Goal: Task Accomplishment & Management: Manage account settings

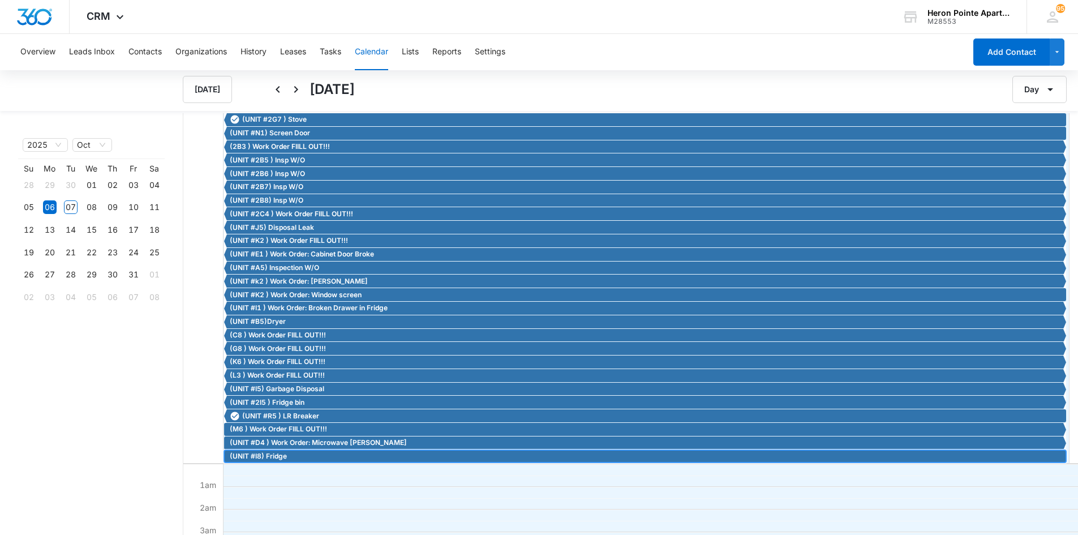
click at [302, 458] on span "(UNIT #I8) Fridge" at bounding box center [646, 456] width 833 height 10
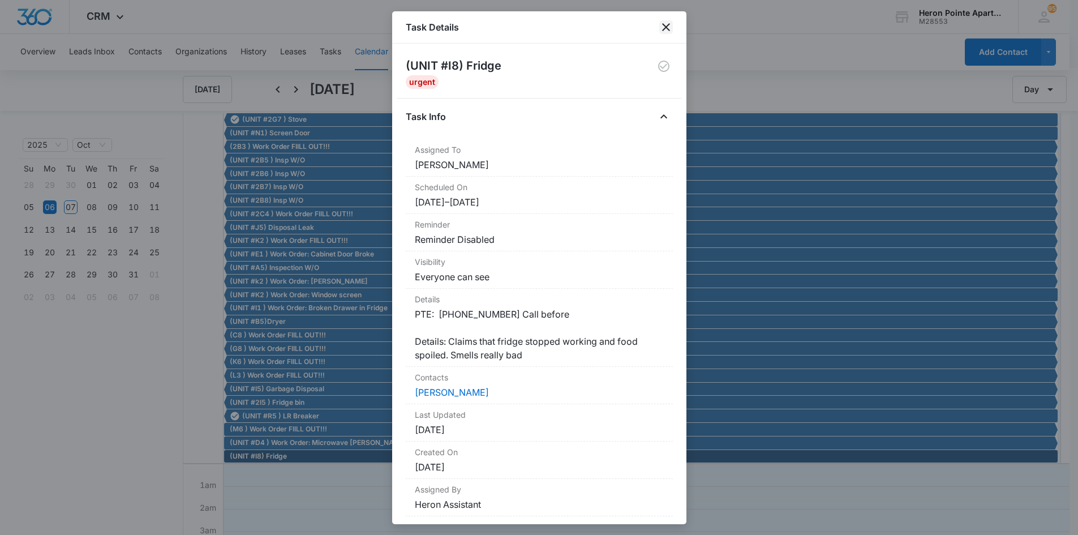
click at [669, 29] on icon "close" at bounding box center [666, 27] width 14 height 14
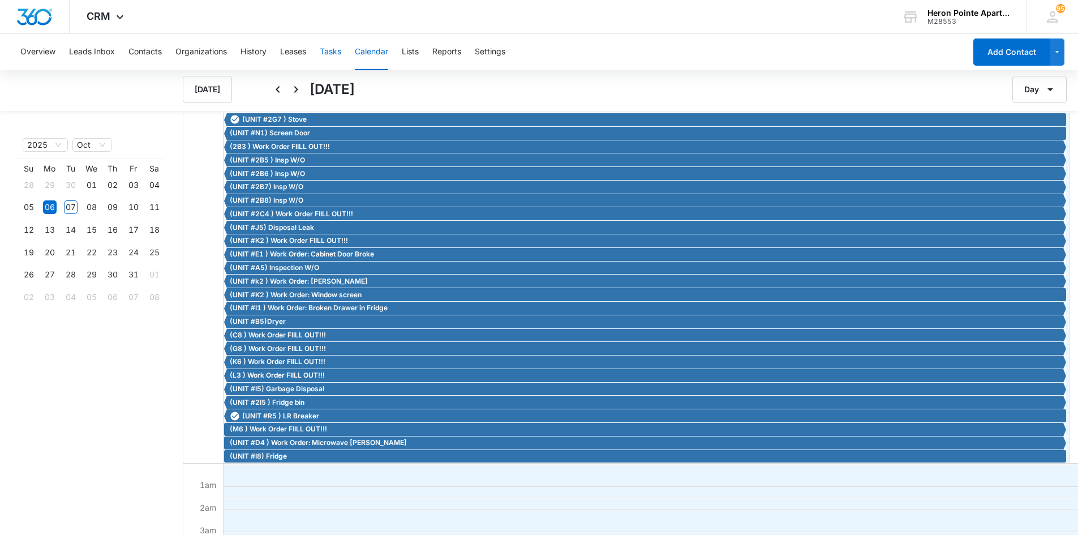
click at [334, 48] on button "Tasks" at bounding box center [330, 52] width 21 height 36
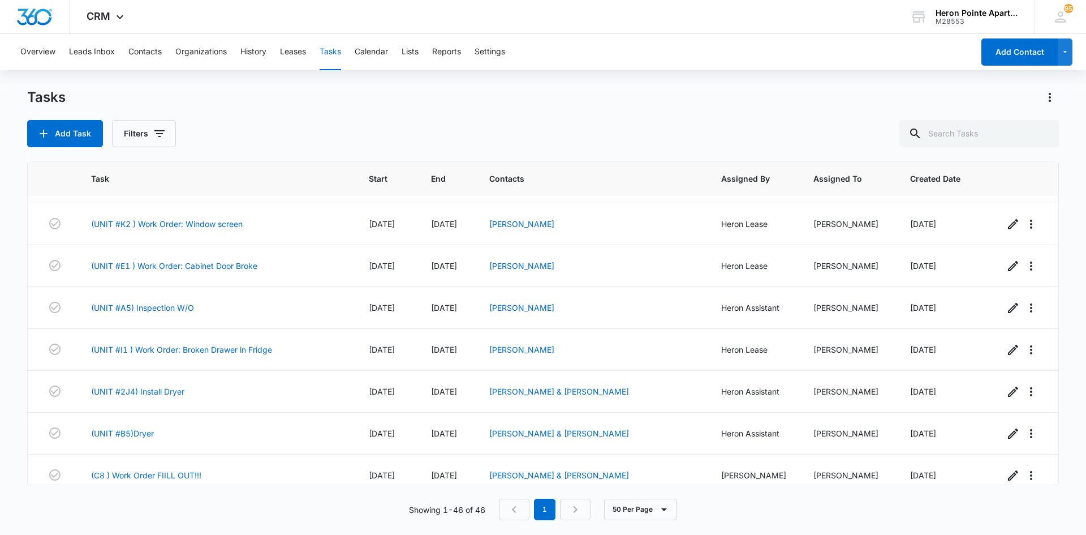
scroll to position [1688, 0]
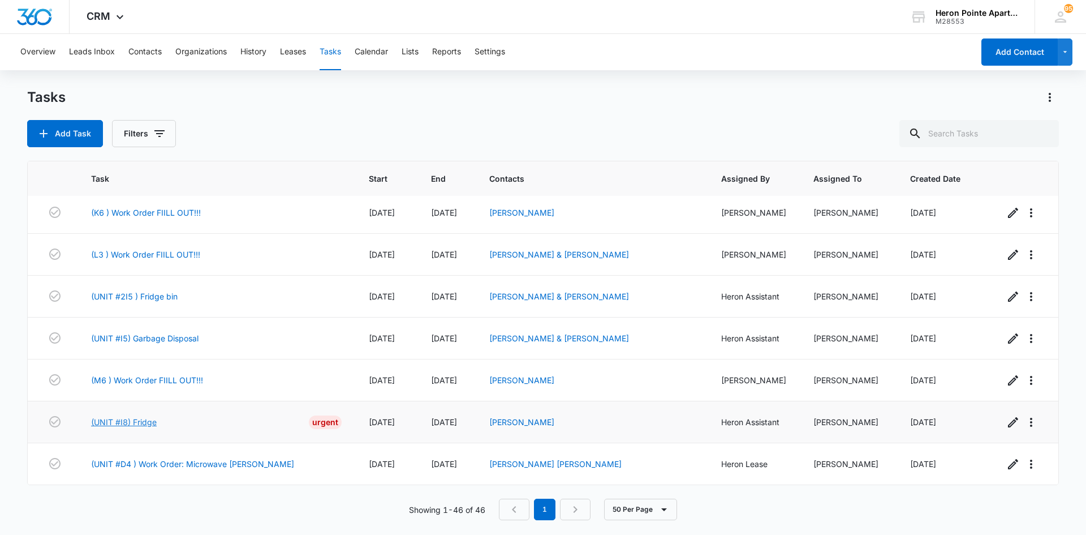
click at [135, 420] on link "(UNIT #I8) Fridge" at bounding box center [124, 422] width 66 height 12
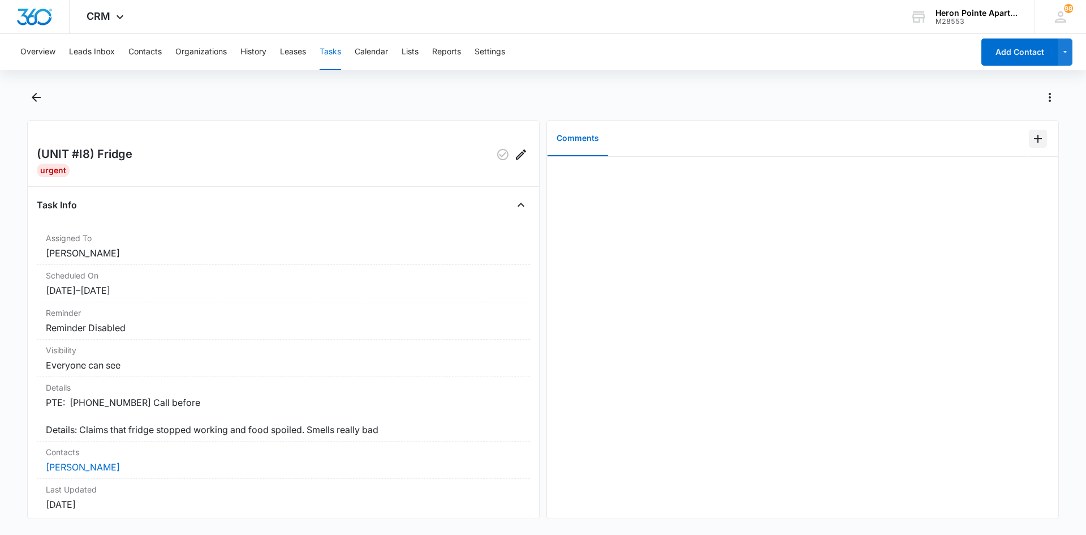
click at [1031, 144] on icon "Add Comment" at bounding box center [1038, 139] width 14 height 14
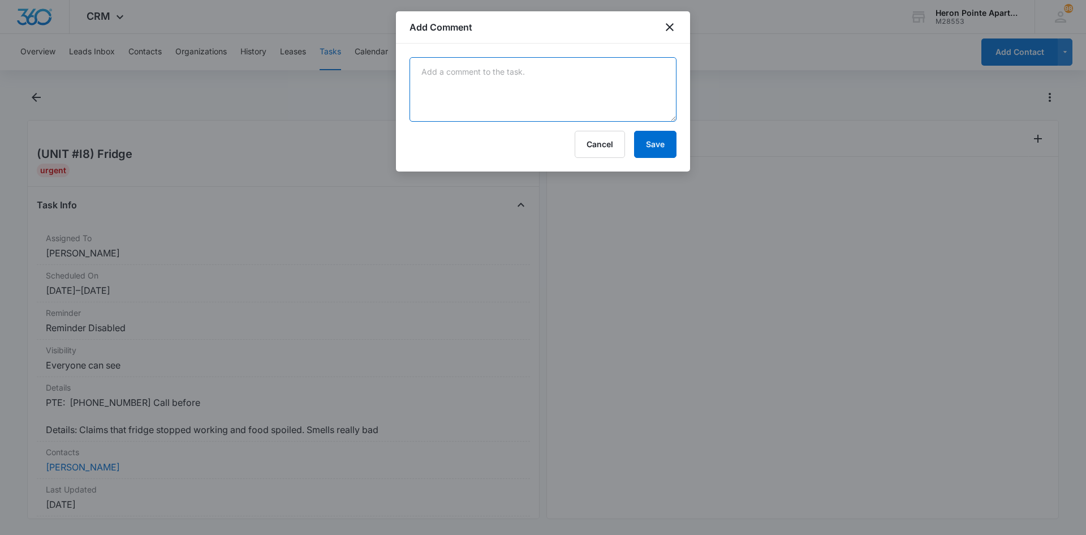
click at [549, 96] on textarea at bounding box center [543, 89] width 267 height 64
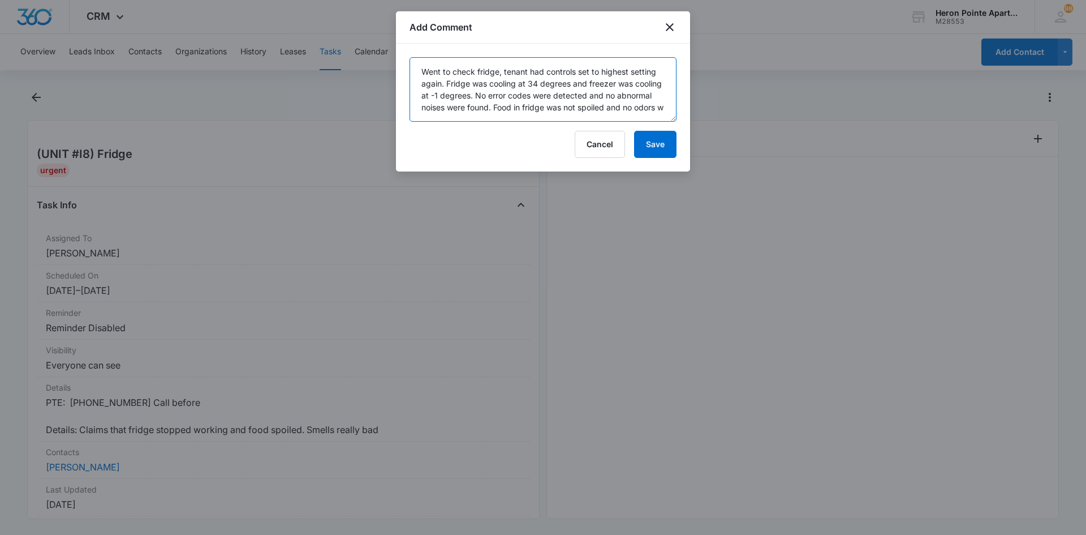
scroll to position [3, 0]
type textarea "Went to check fridge, tenant had controls set to highest setting again. Fridge …"
click at [652, 145] on button "Save" at bounding box center [655, 144] width 42 height 27
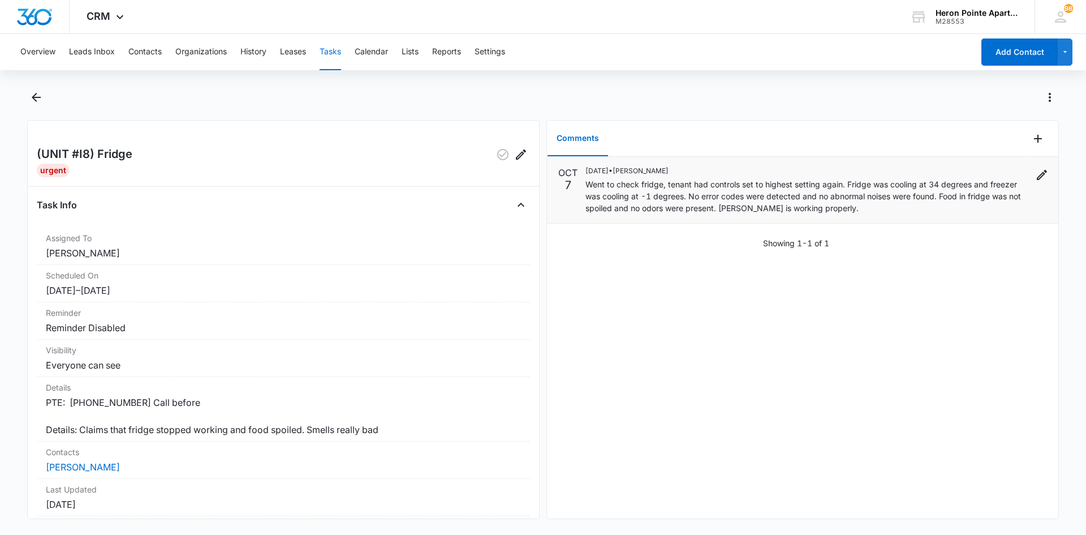
click at [846, 183] on p "Went to check fridge, tenant had controls set to highest setting again. Fridge …" at bounding box center [808, 196] width 444 height 36
click at [497, 156] on icon "button" at bounding box center [502, 154] width 11 height 11
click at [331, 50] on button "Tasks" at bounding box center [330, 52] width 21 height 36
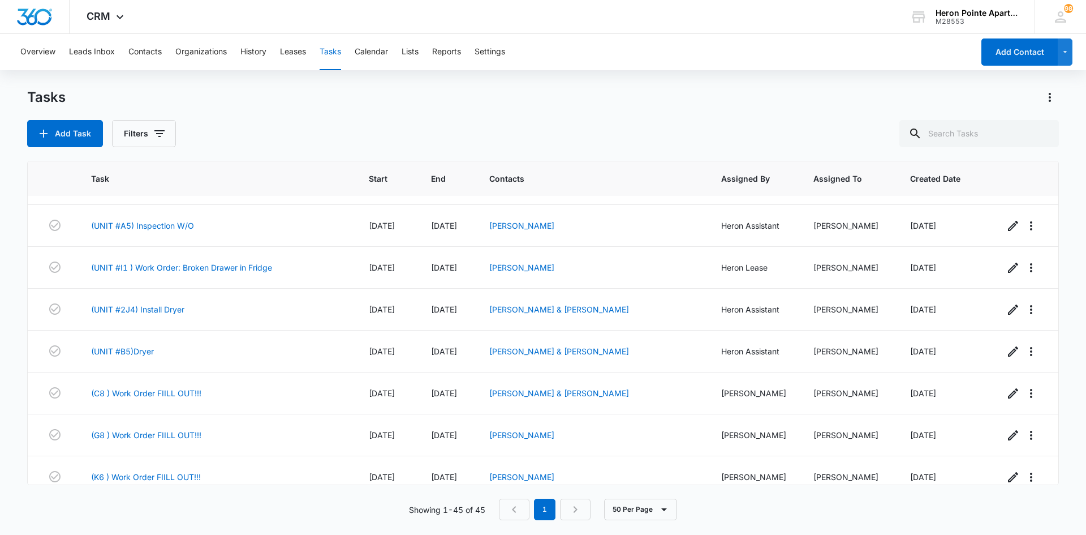
scroll to position [1364, 0]
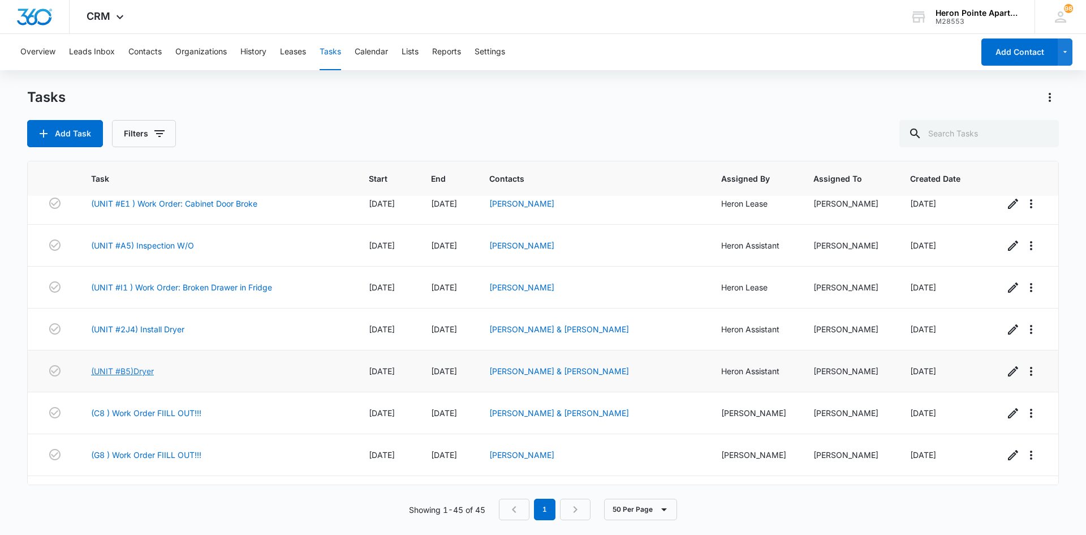
click at [143, 377] on link "(UNIT #B5)Dryer" at bounding box center [122, 371] width 63 height 12
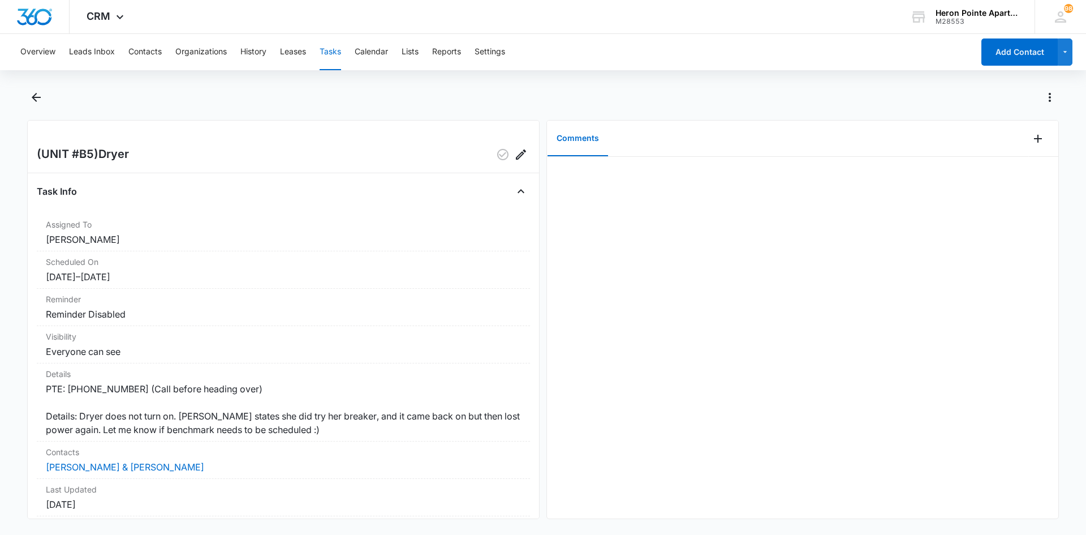
click at [333, 48] on button "Tasks" at bounding box center [330, 52] width 21 height 36
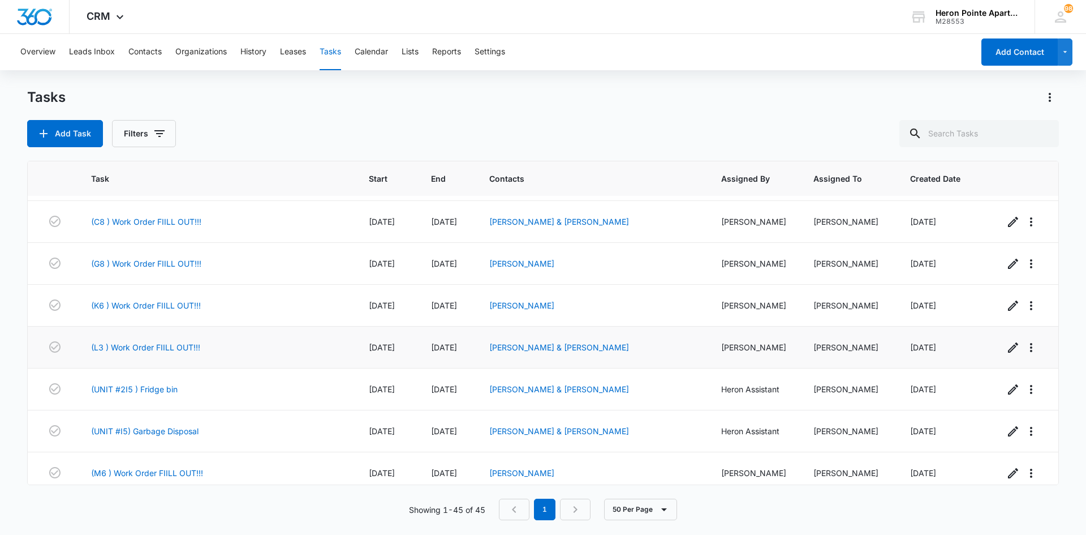
scroll to position [1646, 0]
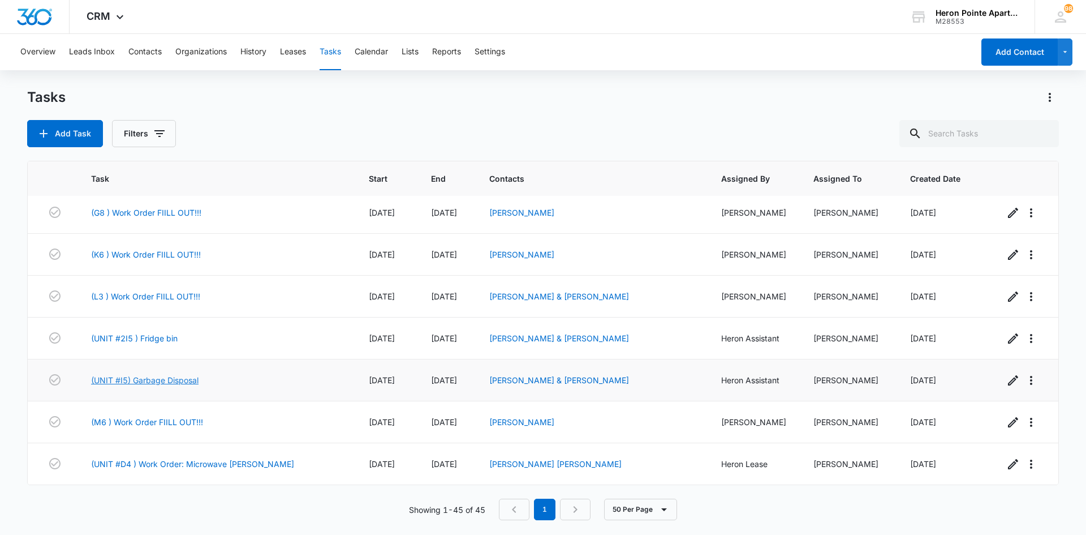
click at [171, 376] on link "(UNIT #I5) Garbage Disposal" at bounding box center [144, 380] width 107 height 12
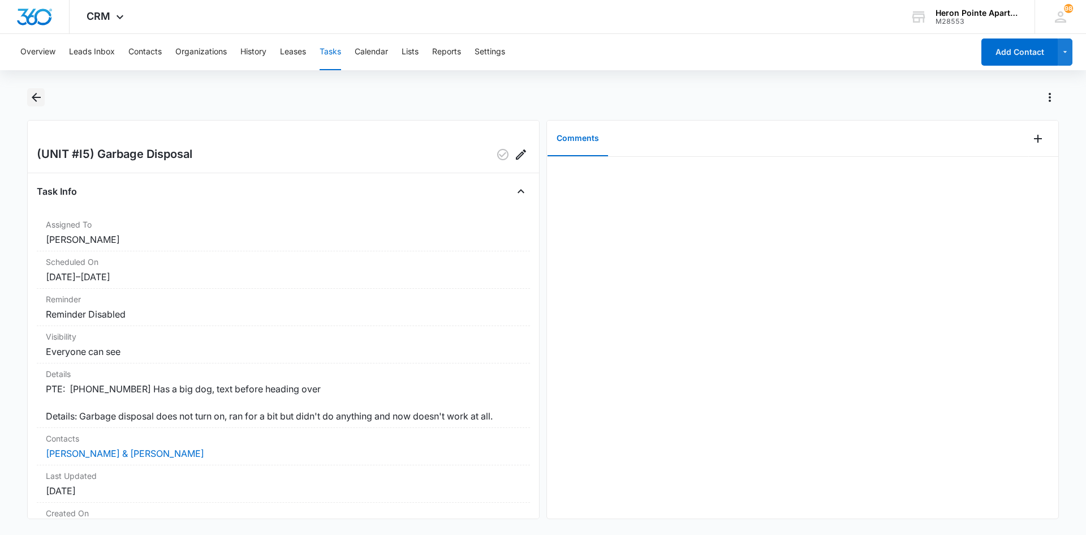
click at [35, 91] on icon "Back" at bounding box center [36, 98] width 14 height 14
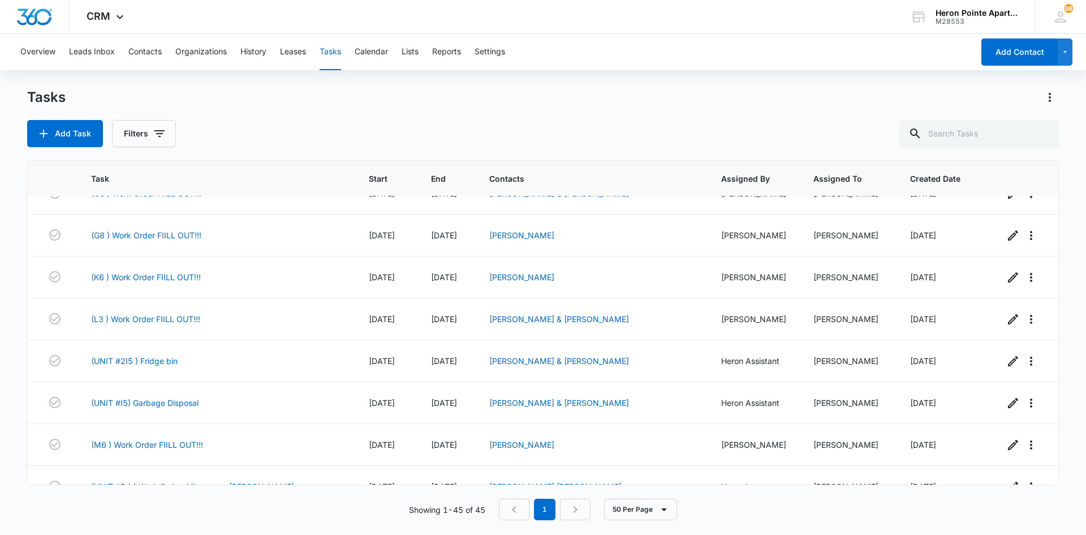
scroll to position [1646, 0]
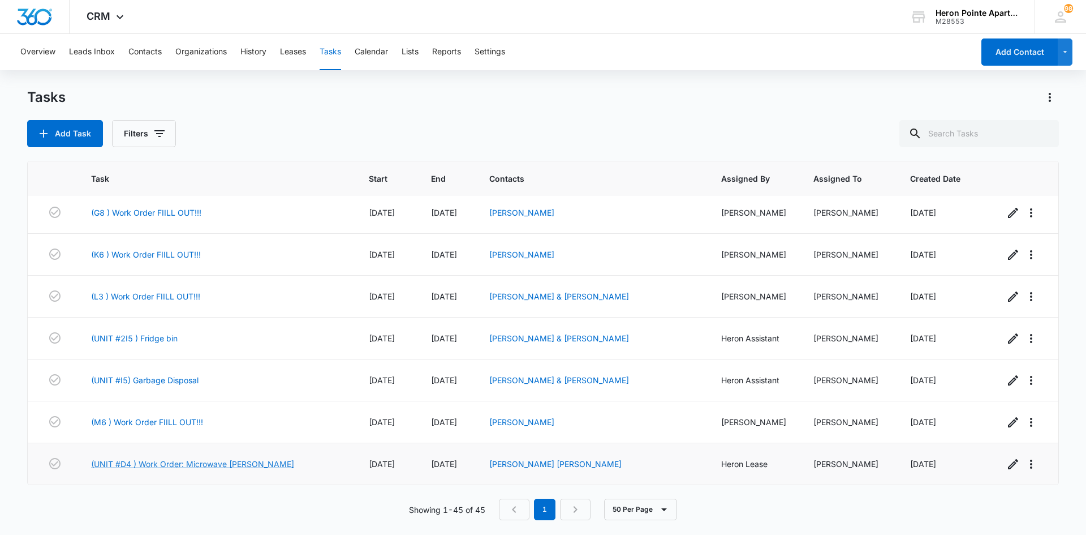
click at [170, 464] on link "(UNIT #D4 ) Work Order: Microwave [PERSON_NAME]" at bounding box center [192, 464] width 203 height 12
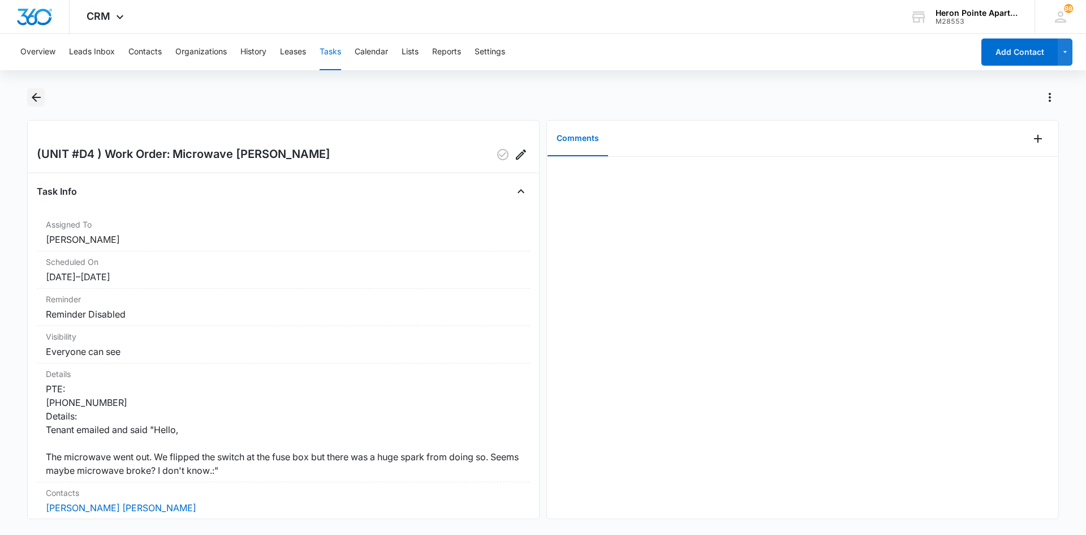
click at [37, 95] on icon "Back" at bounding box center [36, 98] width 14 height 14
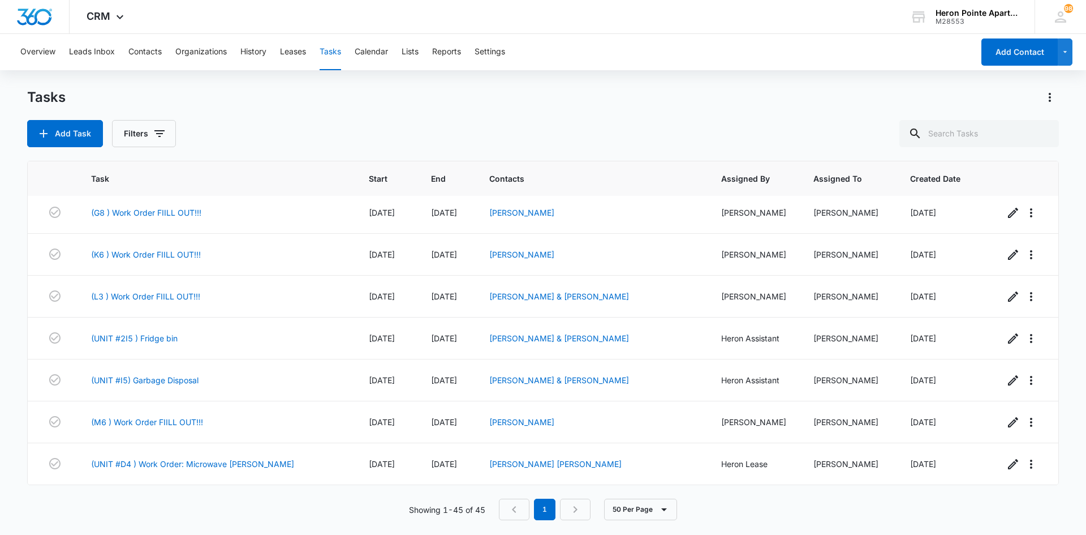
scroll to position [1646, 0]
click at [144, 248] on link "(K6 ) Work Order FIILL OUT!!!" at bounding box center [146, 254] width 110 height 12
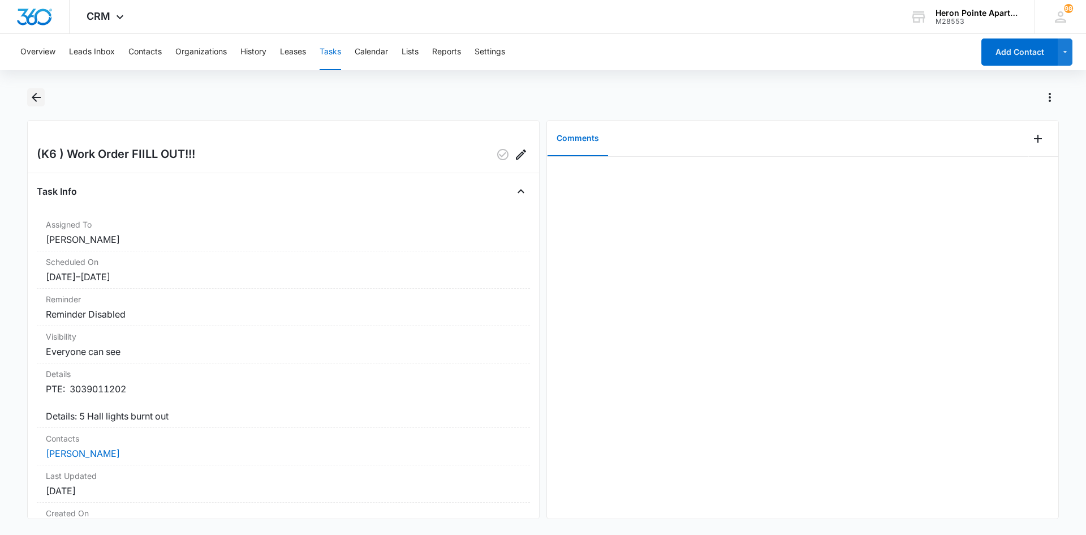
click at [36, 101] on icon "Back" at bounding box center [36, 97] width 9 height 9
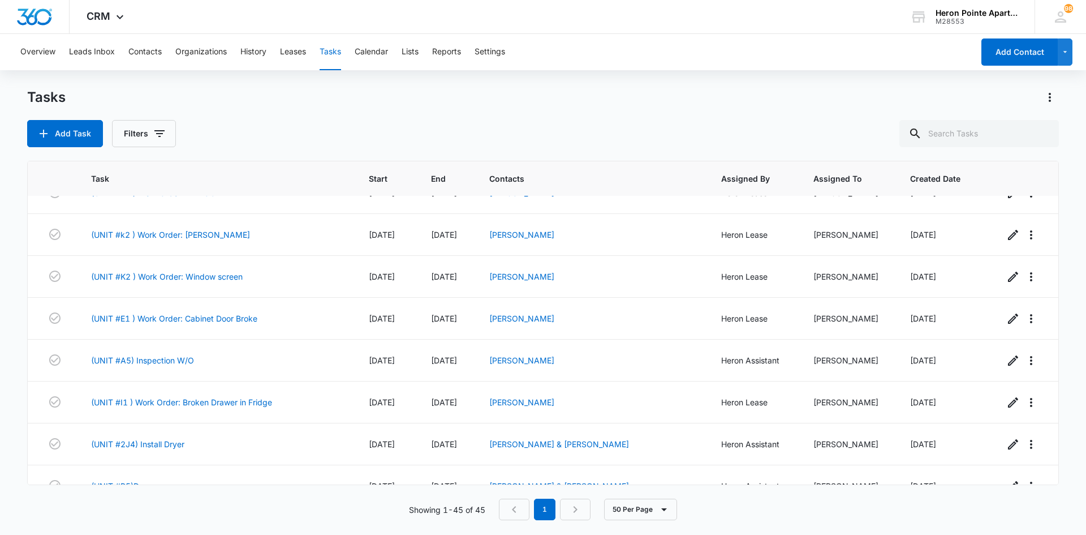
scroll to position [1471, 0]
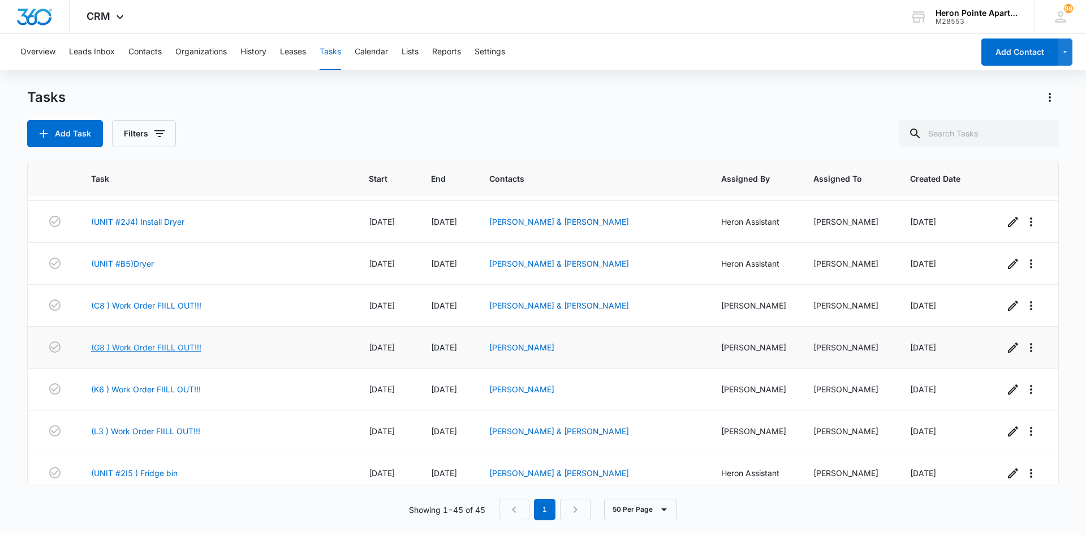
click at [137, 353] on link "(G8 ) Work Order FIILL OUT!!!" at bounding box center [146, 347] width 110 height 12
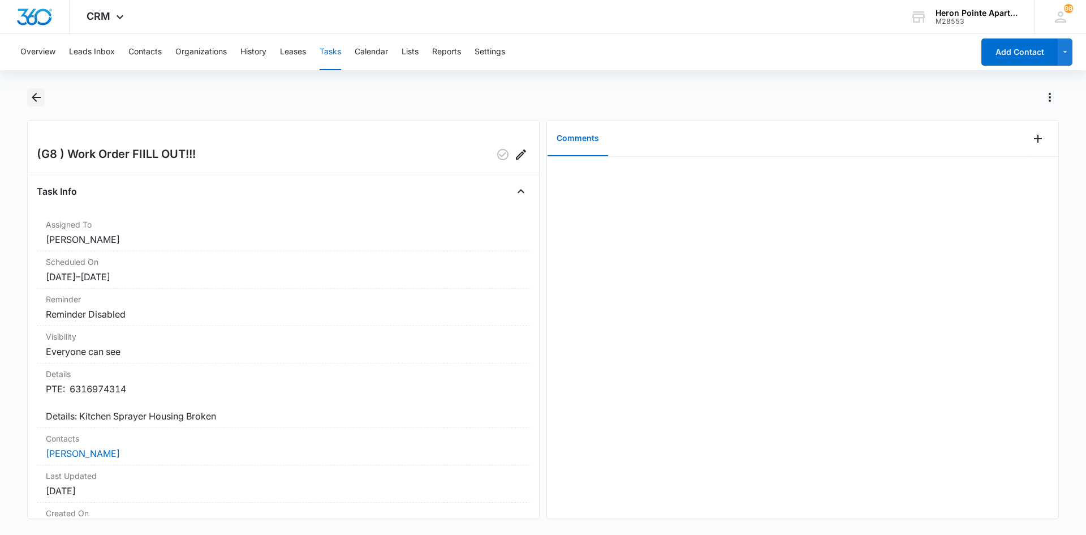
click at [40, 98] on icon "Back" at bounding box center [36, 97] width 9 height 9
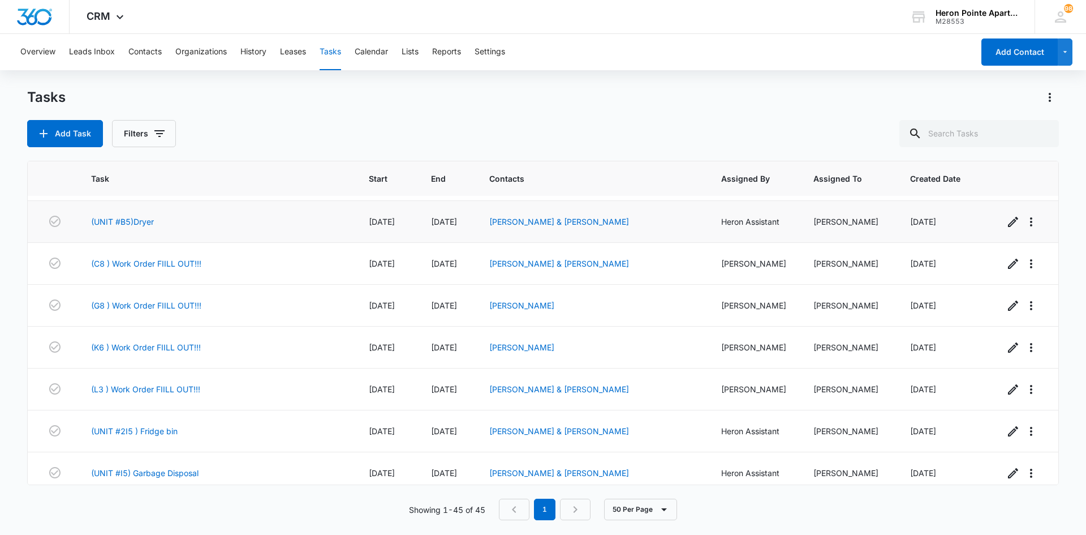
scroll to position [1646, 0]
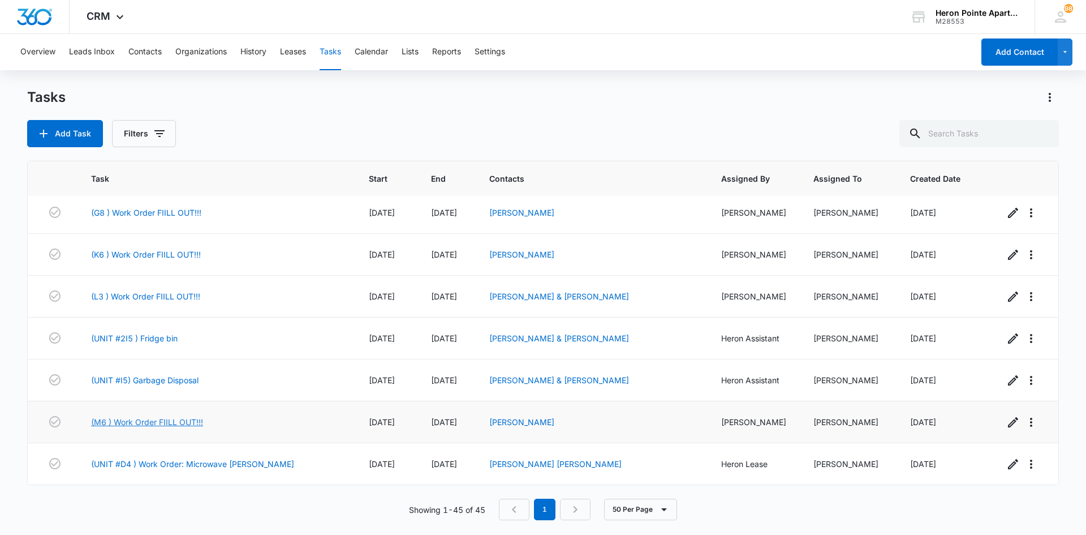
click at [162, 416] on link "(M6 ) Work Order FIILL OUT!!!" at bounding box center [147, 422] width 112 height 12
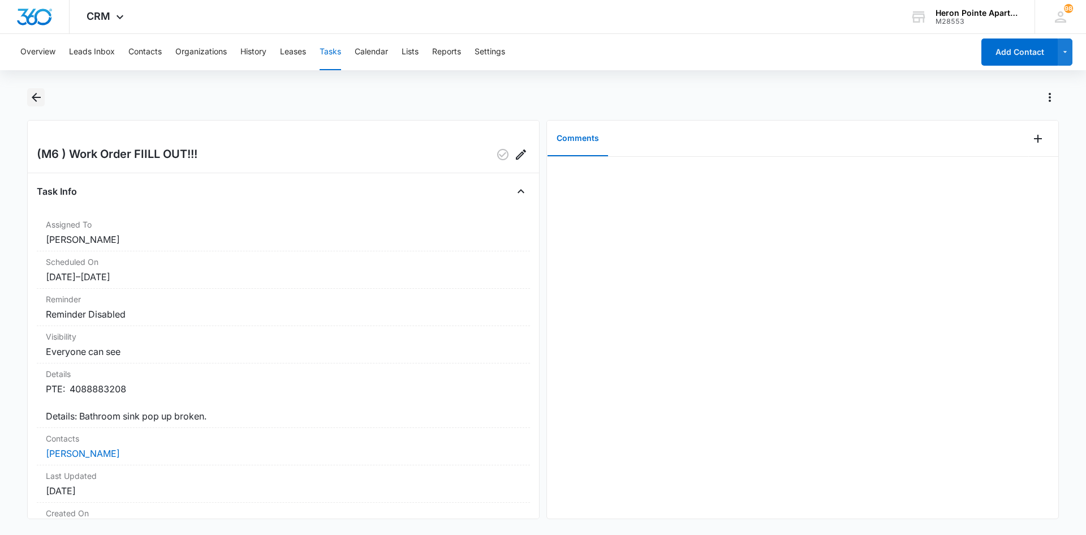
click at [39, 96] on icon "Back" at bounding box center [36, 98] width 14 height 14
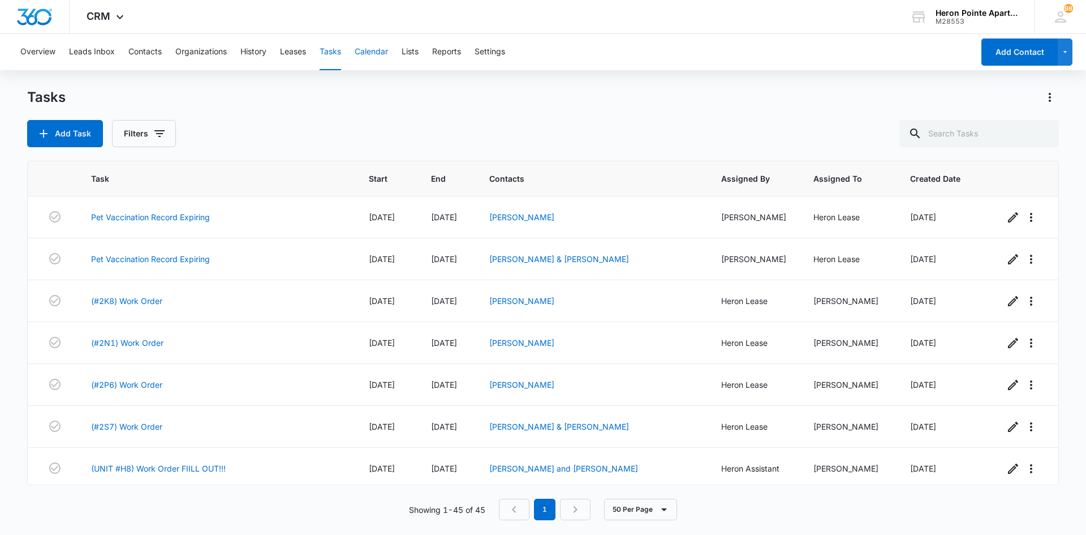
click at [377, 47] on button "Calendar" at bounding box center [371, 52] width 33 height 36
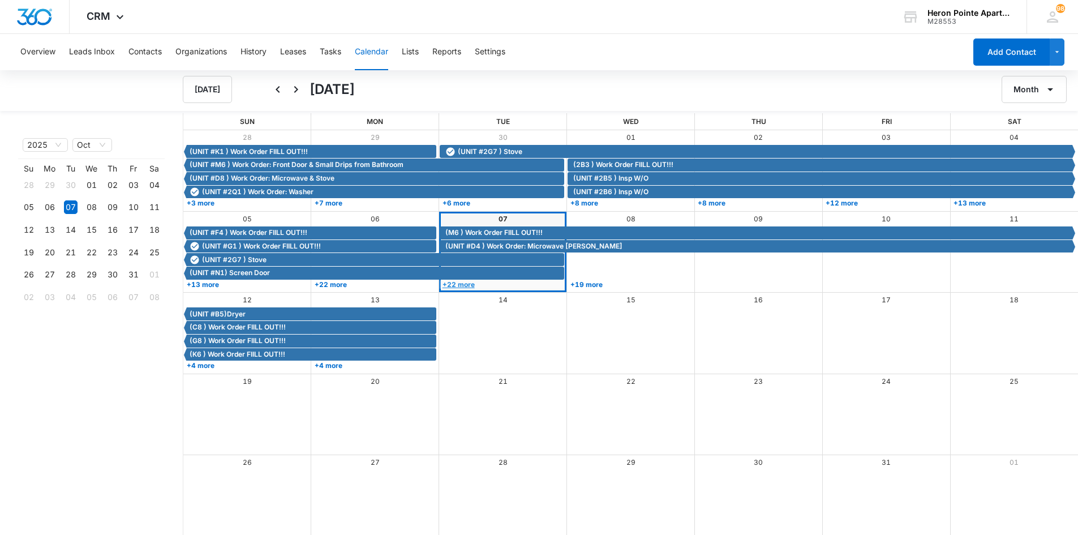
click at [461, 282] on link "+22 more" at bounding box center [502, 284] width 124 height 8
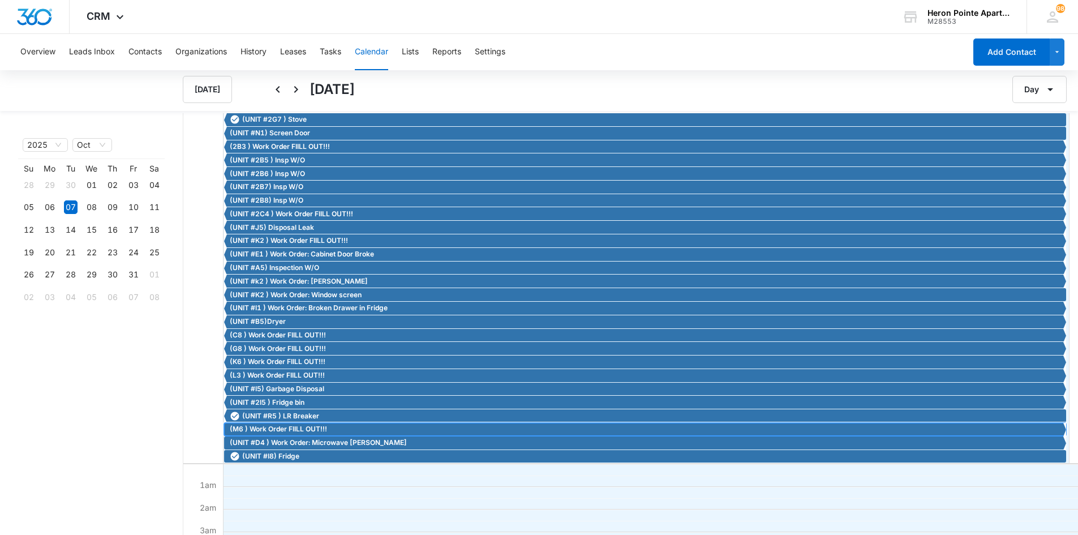
click at [294, 427] on span "(M6 ) Work Order FIILL OUT!!!" at bounding box center [278, 429] width 97 height 10
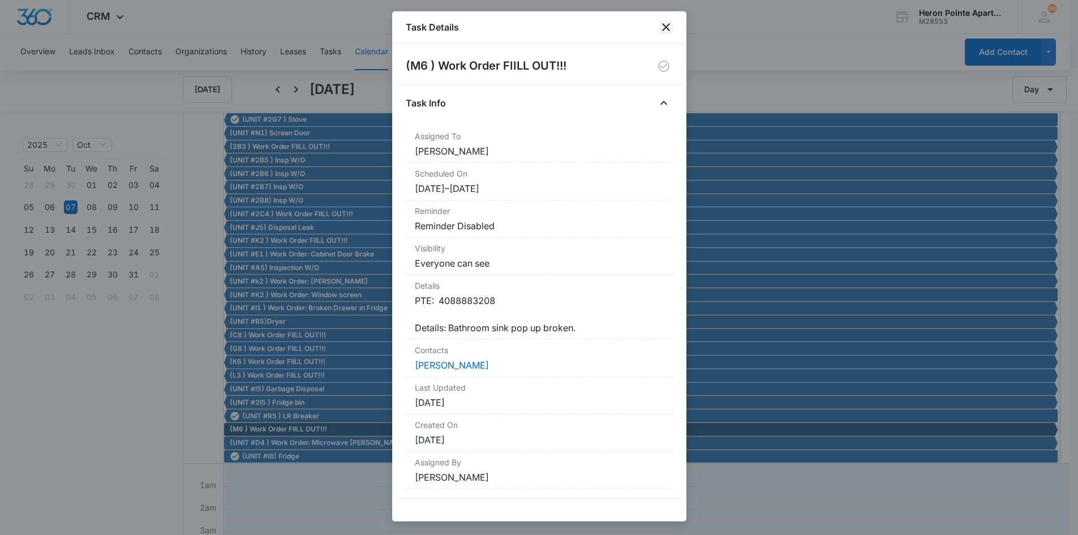
click at [669, 28] on icon "close" at bounding box center [666, 27] width 14 height 14
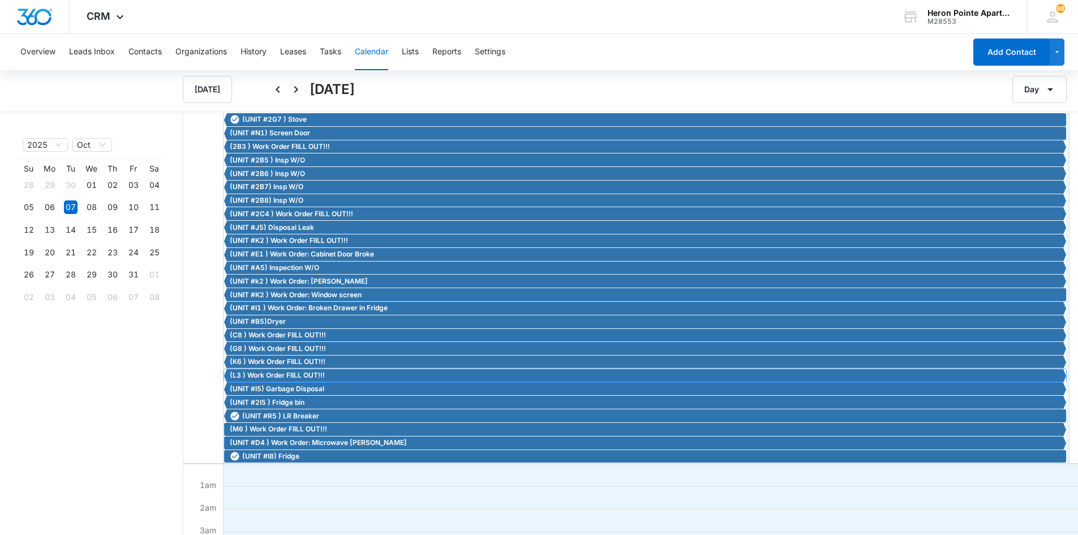
click at [275, 373] on span "(L3 ) Work Order FIILL OUT!!!" at bounding box center [277, 375] width 95 height 10
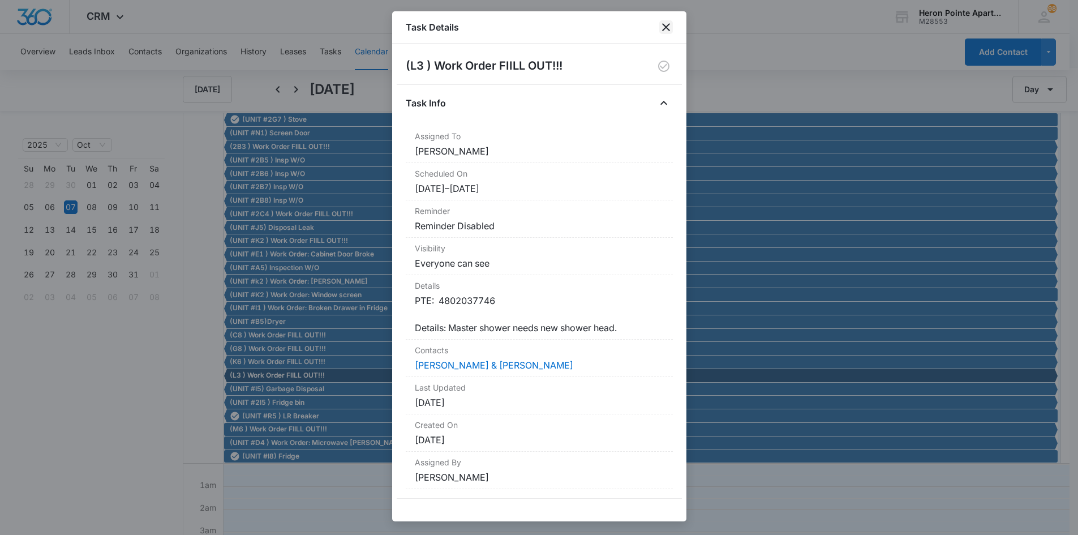
click at [664, 27] on icon "close" at bounding box center [666, 27] width 14 height 14
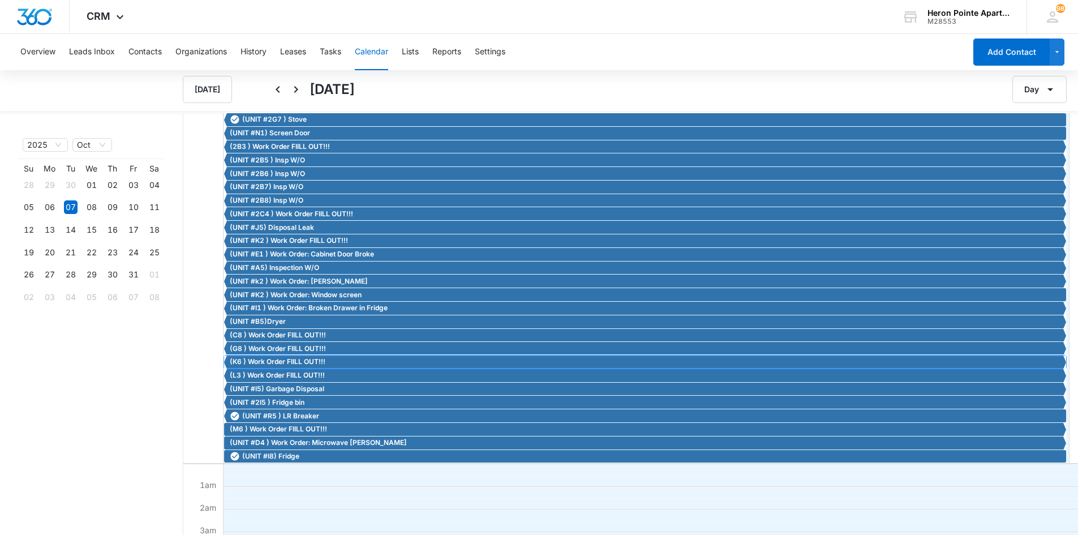
click at [258, 359] on span "(K6 ) Work Order FIILL OUT!!!" at bounding box center [278, 361] width 96 height 10
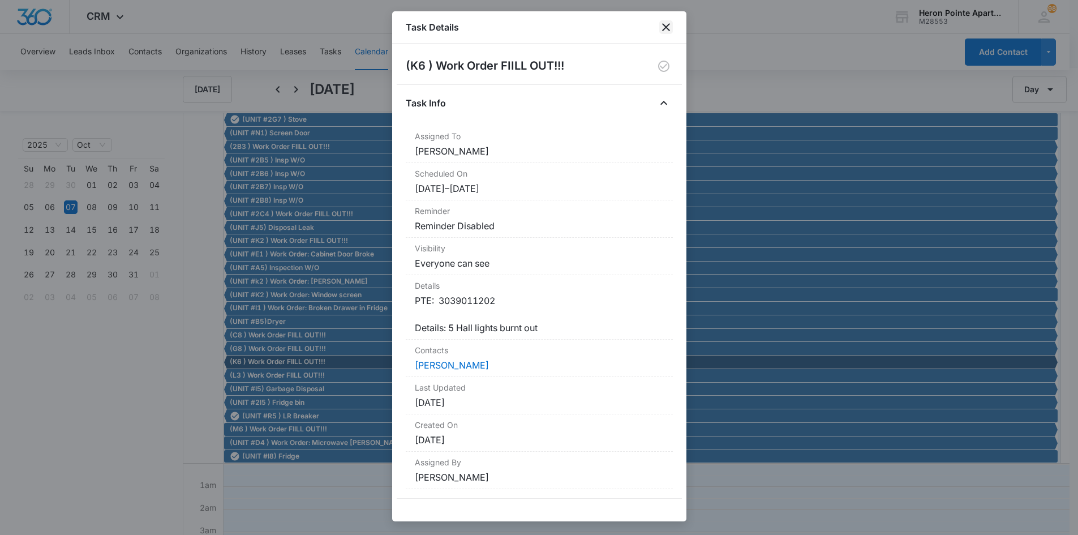
click at [666, 27] on icon "close" at bounding box center [666, 27] width 8 height 8
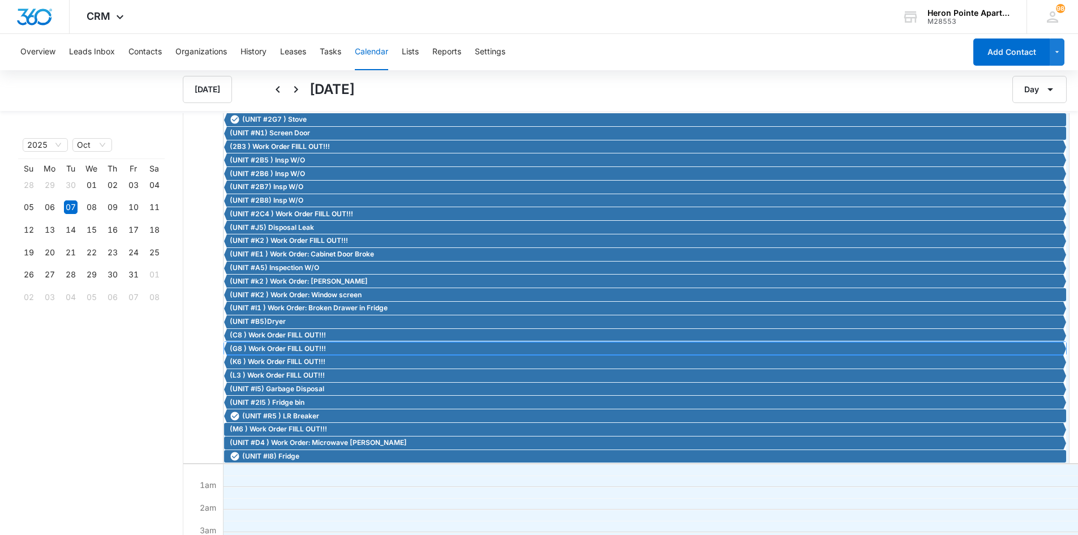
click at [277, 346] on span "(G8 ) Work Order FIILL OUT!!!" at bounding box center [278, 348] width 96 height 10
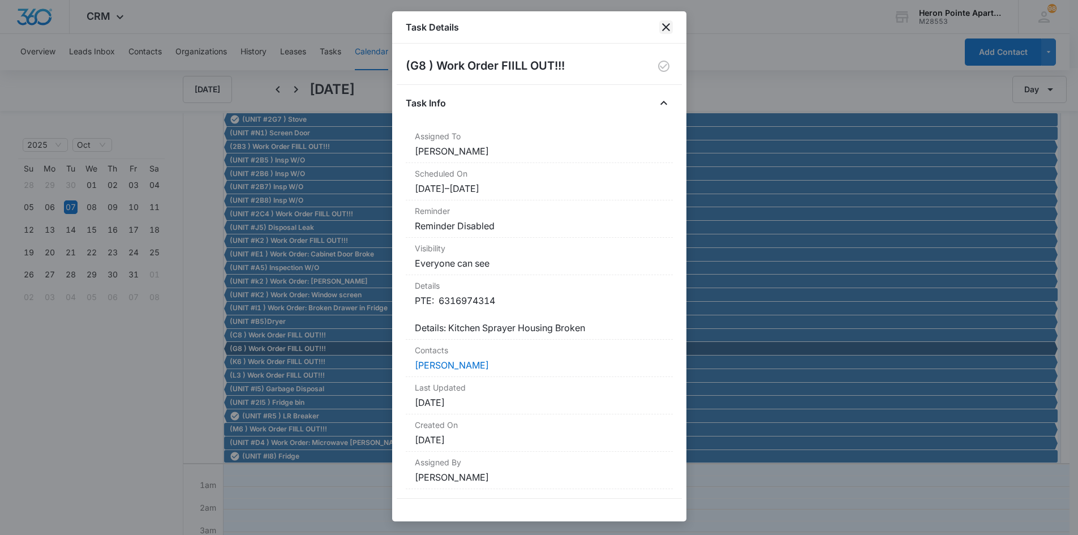
click at [668, 28] on icon "close" at bounding box center [666, 27] width 14 height 14
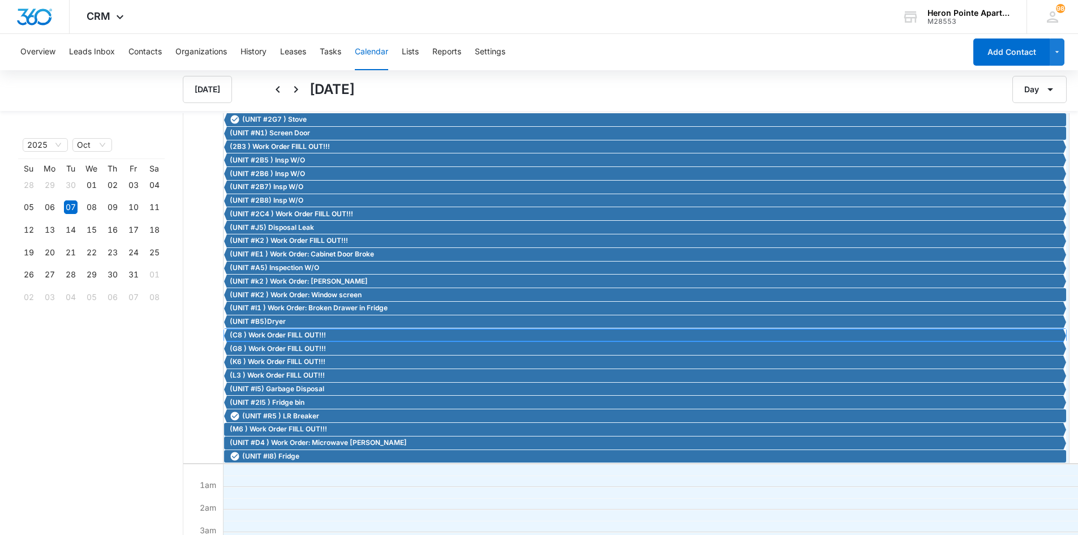
click at [256, 333] on span "(C8 ) Work Order FIILL OUT!!!" at bounding box center [278, 335] width 96 height 10
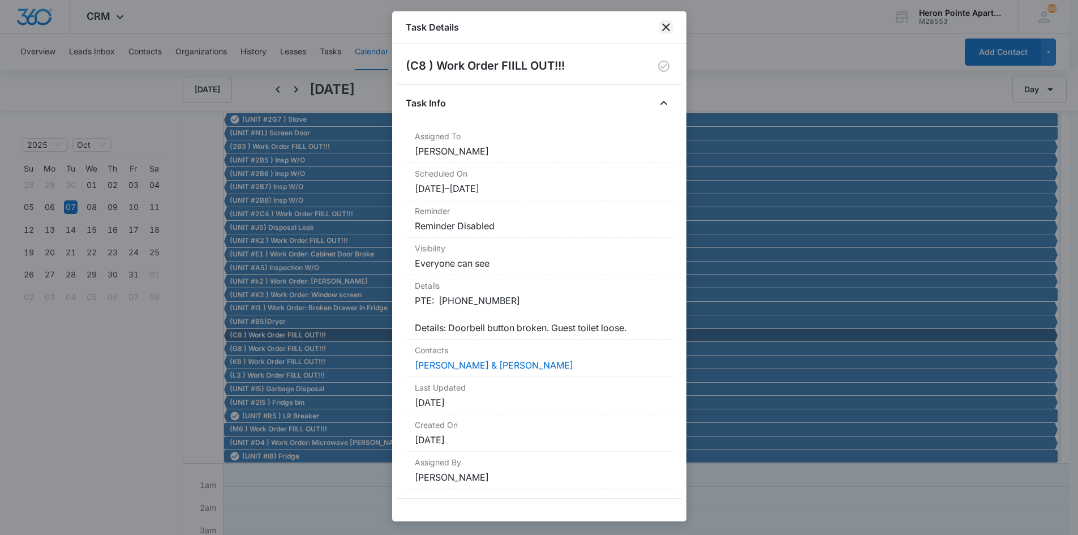
click at [668, 23] on icon "close" at bounding box center [666, 27] width 14 height 14
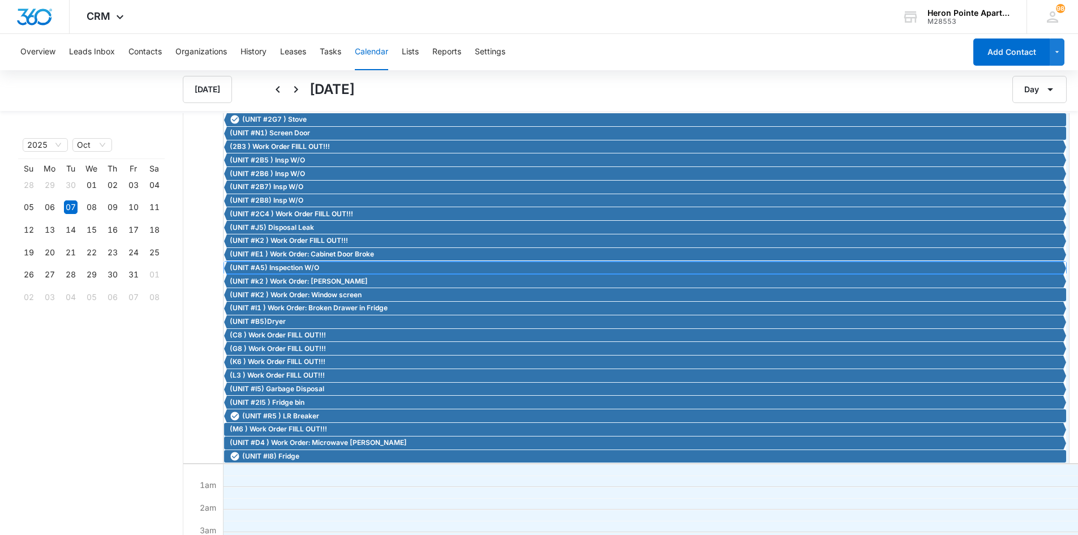
click at [294, 267] on span "(UNIT #A5) Inspection W/O" at bounding box center [274, 268] width 89 height 10
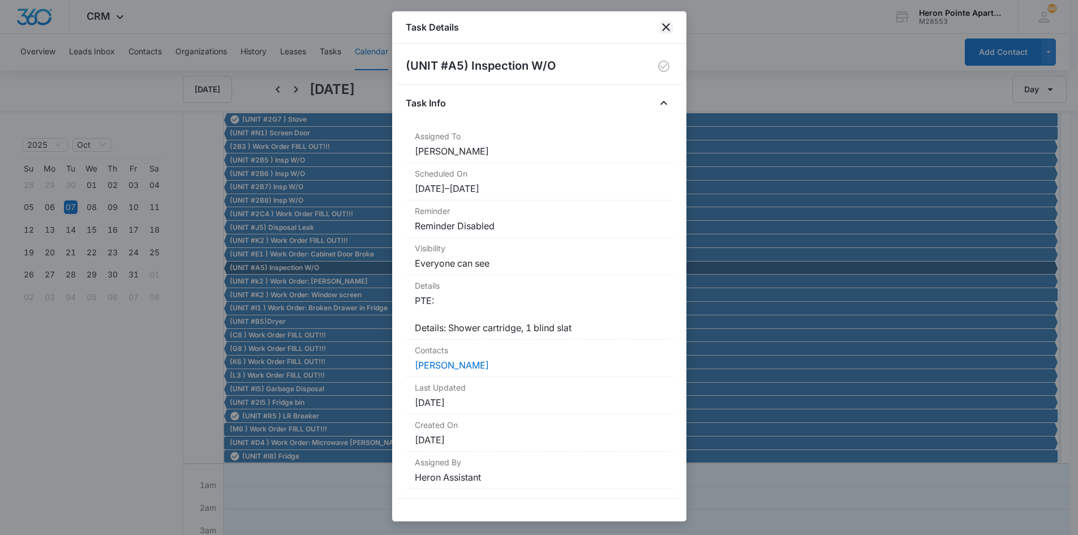
click at [668, 23] on icon "close" at bounding box center [666, 27] width 14 height 14
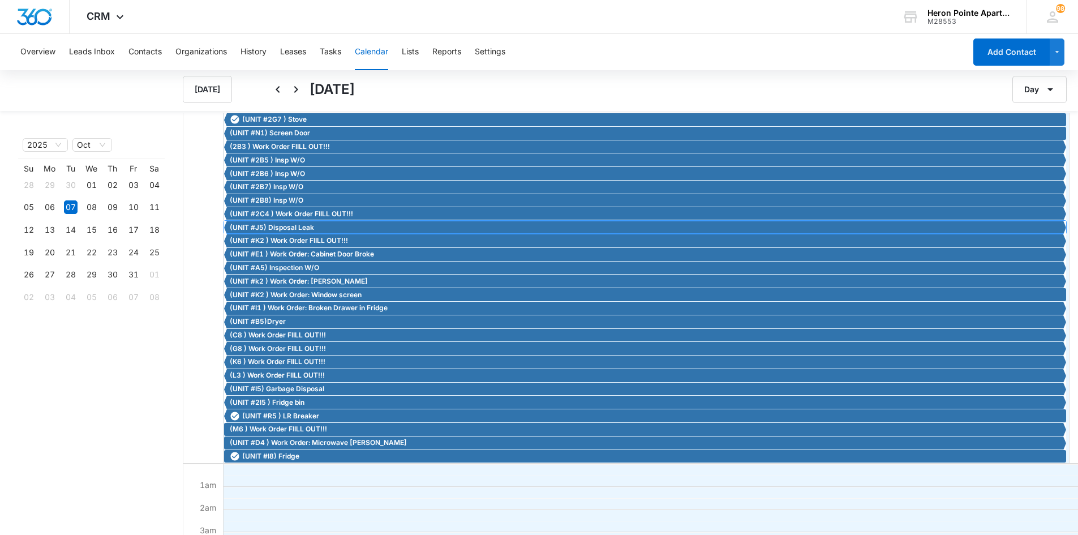
click at [286, 227] on span "(UNIT #J5) Disposal Leak" at bounding box center [272, 227] width 84 height 10
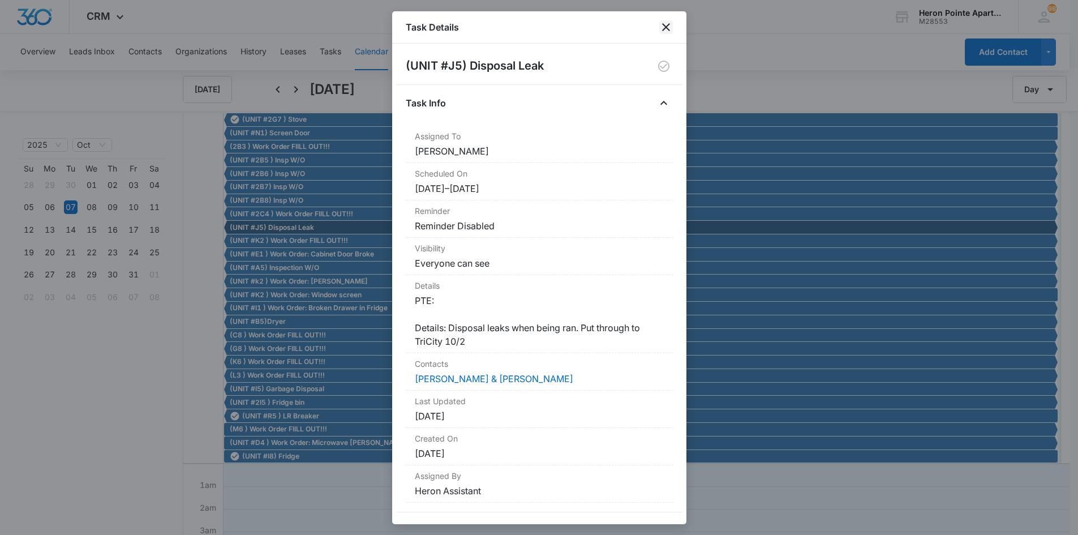
click at [660, 20] on icon "close" at bounding box center [666, 27] width 14 height 14
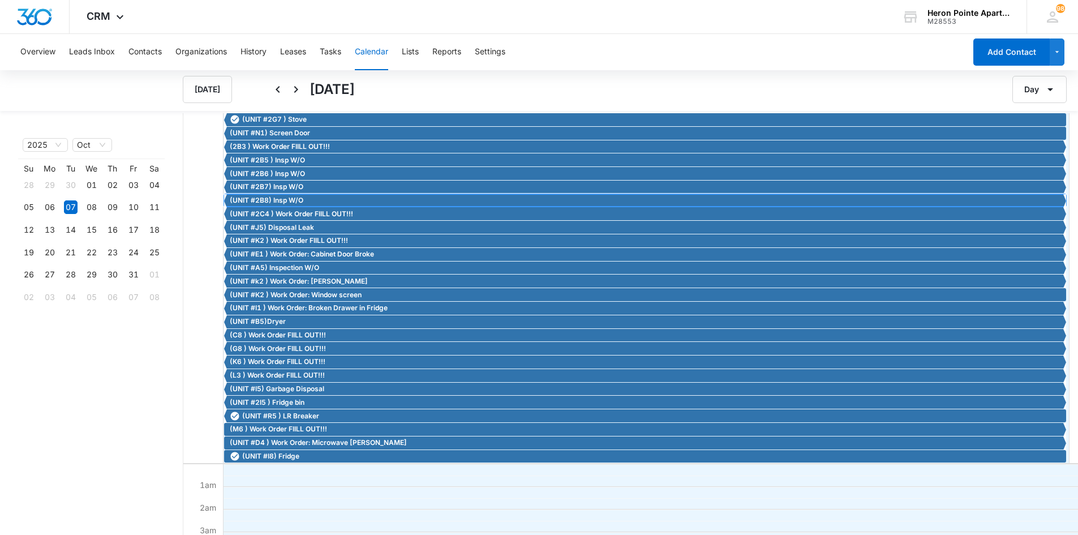
click at [281, 198] on span "(UNIT #2B8) Insp W/O" at bounding box center [267, 200] width 74 height 10
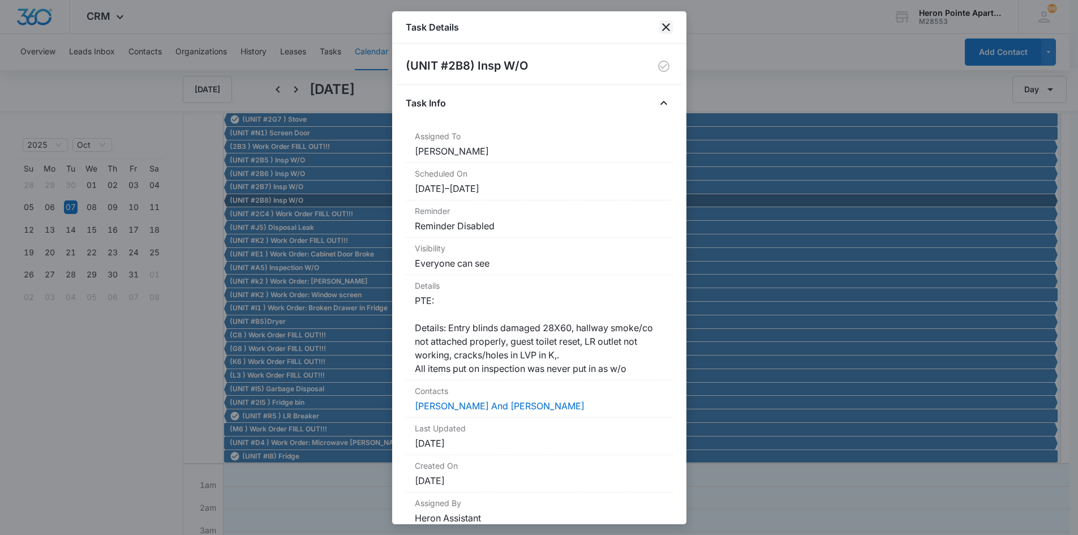
click at [666, 28] on icon "close" at bounding box center [666, 27] width 8 height 8
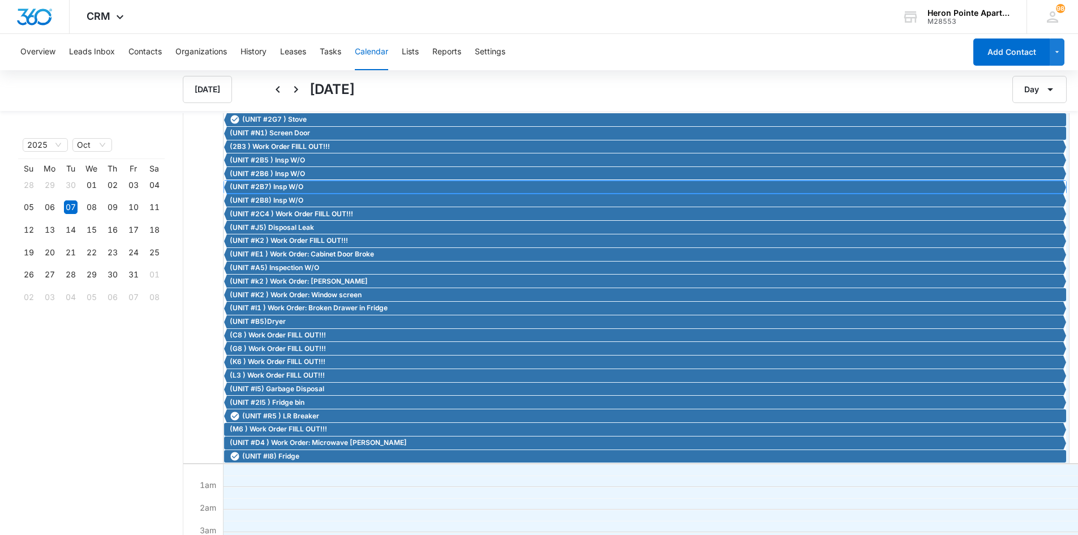
click at [278, 186] on span "(UNIT #2B7) Insp W/O" at bounding box center [267, 187] width 74 height 10
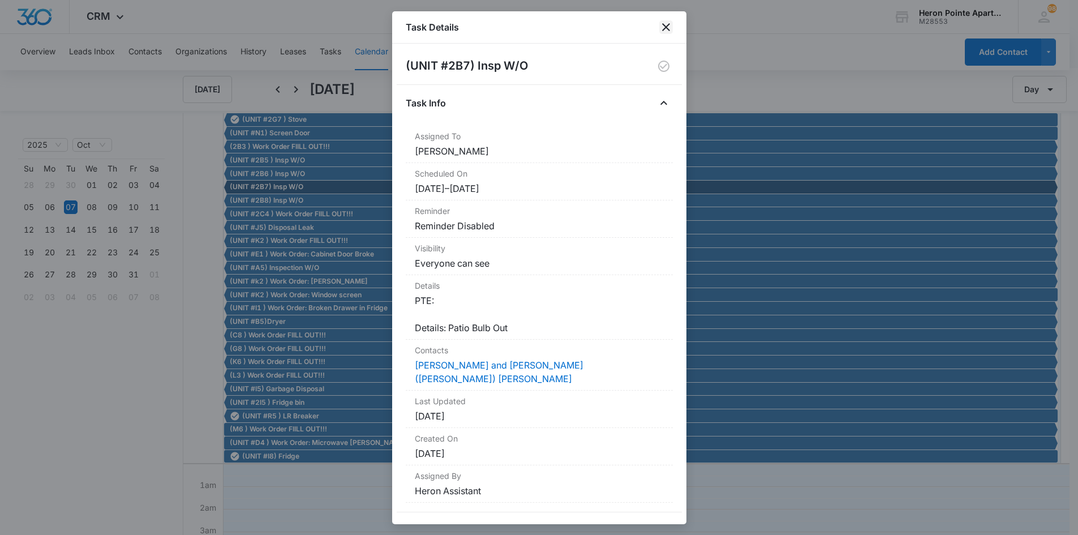
drag, startPoint x: 669, startPoint y: 29, endPoint x: 595, endPoint y: 48, distance: 75.9
click at [668, 29] on icon "close" at bounding box center [666, 27] width 14 height 14
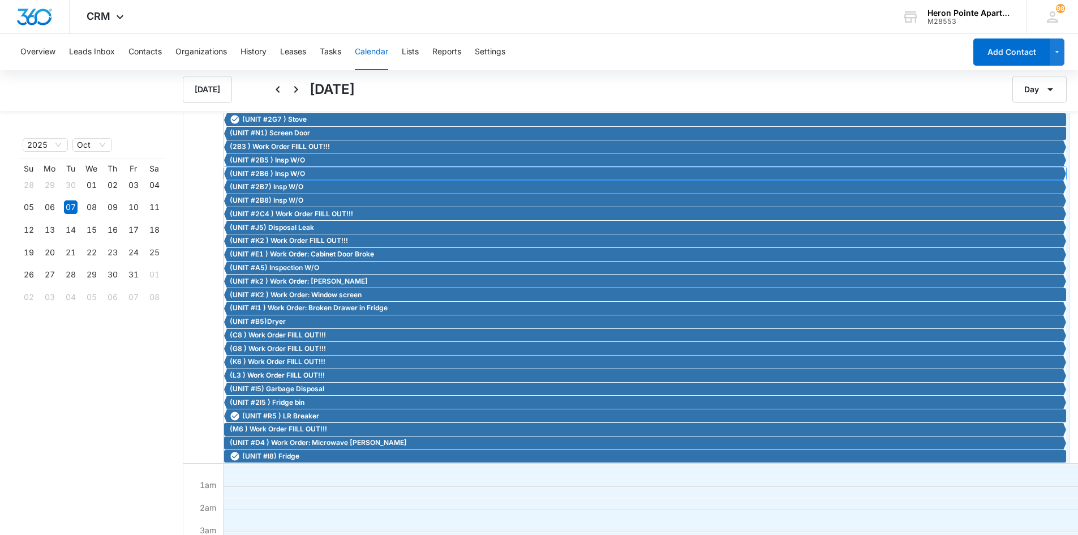
click at [266, 171] on span "(UNIT #2B6 ) Insp W/O" at bounding box center [267, 174] width 75 height 10
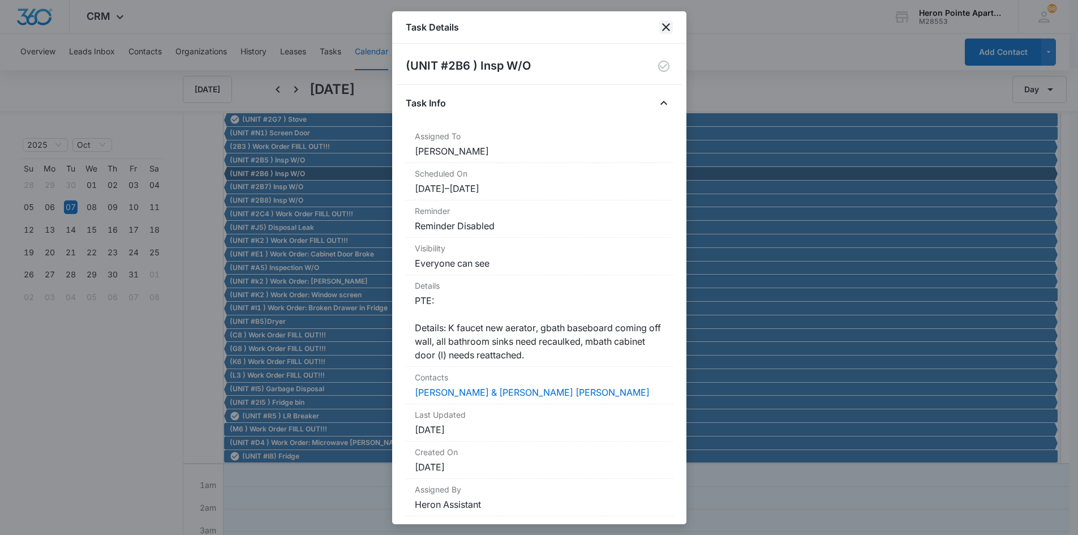
click at [666, 24] on icon "close" at bounding box center [666, 27] width 14 height 14
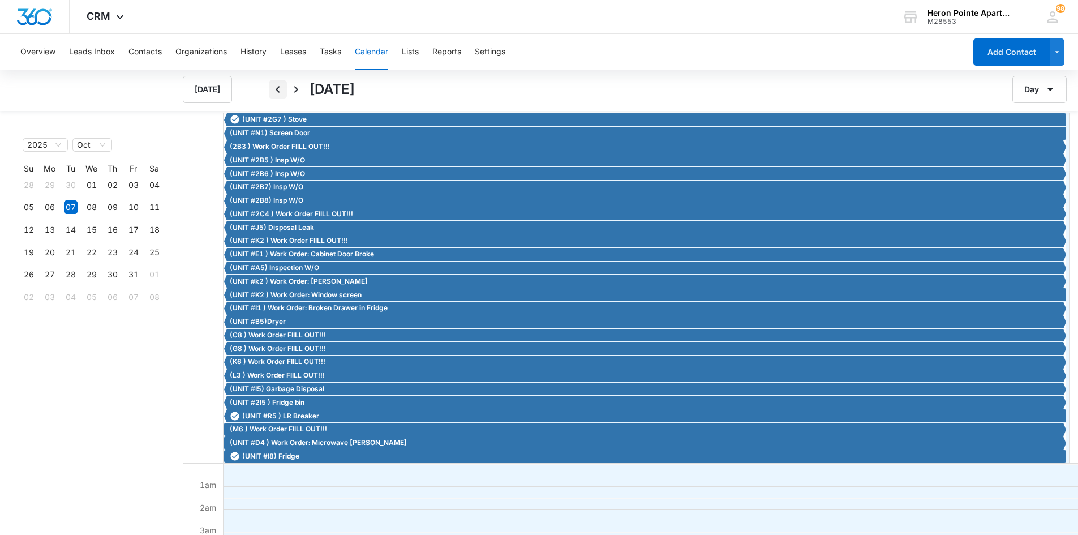
click at [280, 91] on icon "Back" at bounding box center [278, 90] width 14 height 14
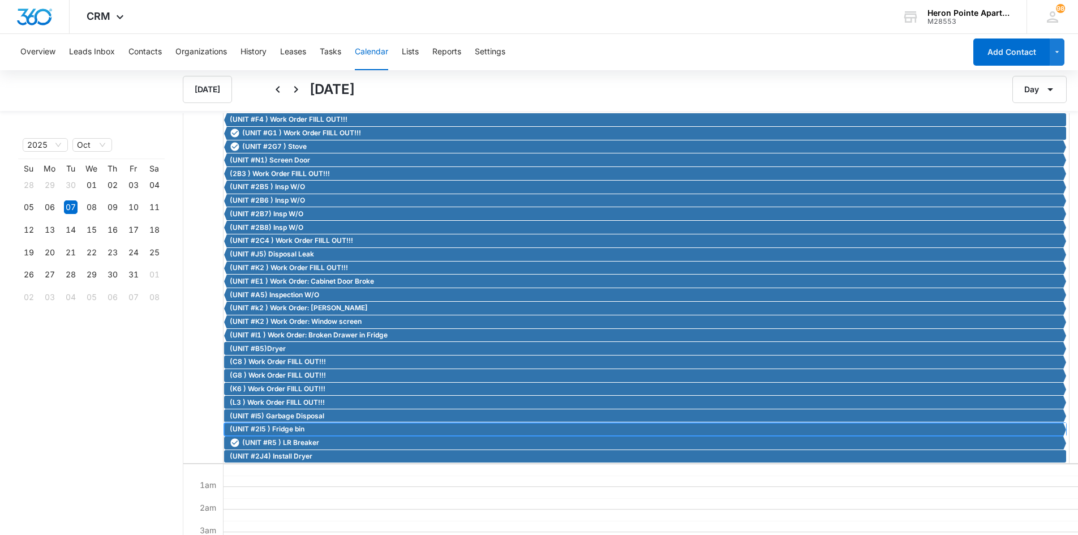
click at [281, 427] on span "(UNIT #2I5 ) Fridge bin" at bounding box center [267, 429] width 75 height 10
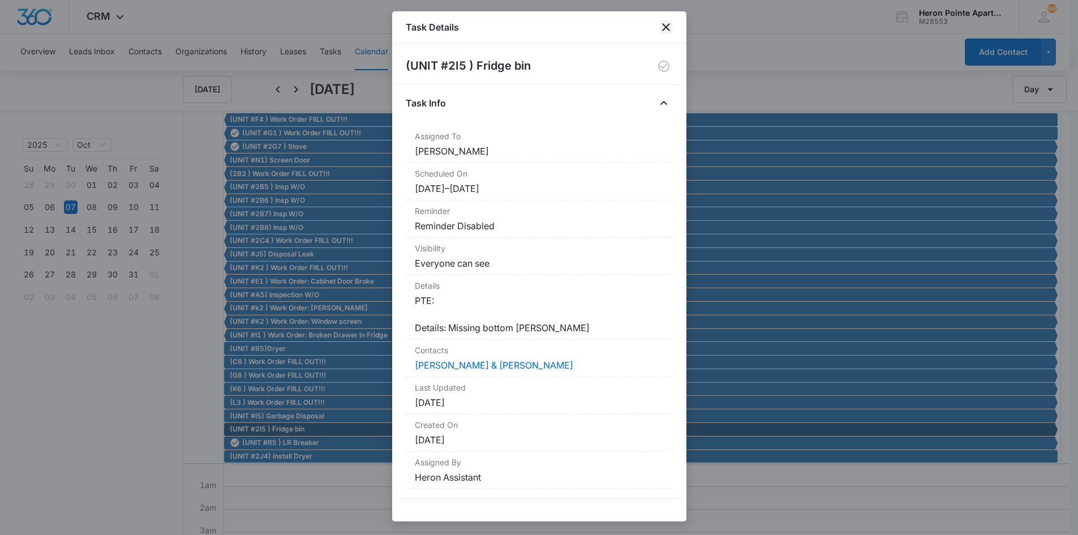
click at [666, 25] on icon "close" at bounding box center [666, 27] width 14 height 14
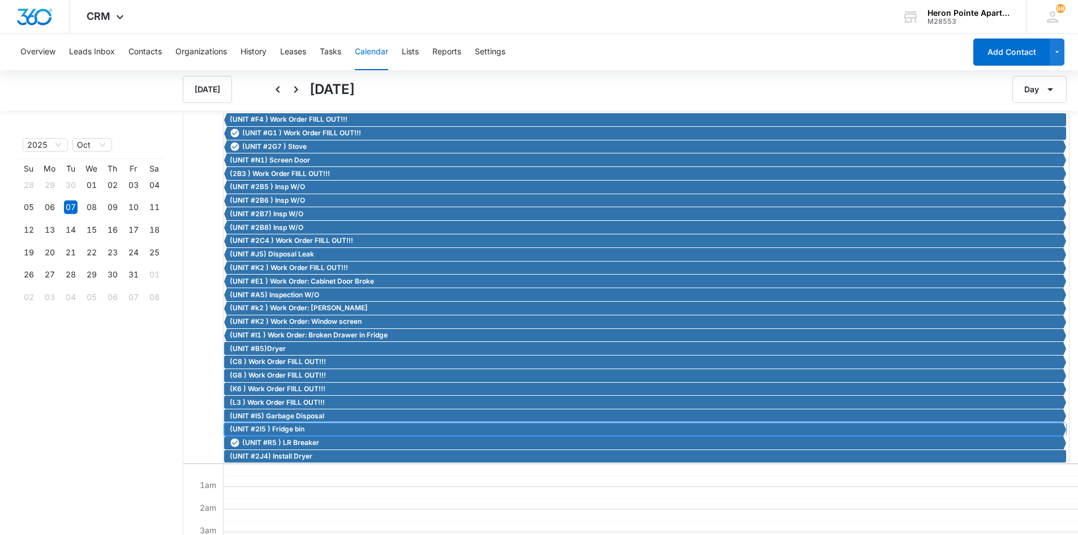
click at [293, 429] on span "(UNIT #2I5 ) Fridge bin" at bounding box center [267, 429] width 75 height 10
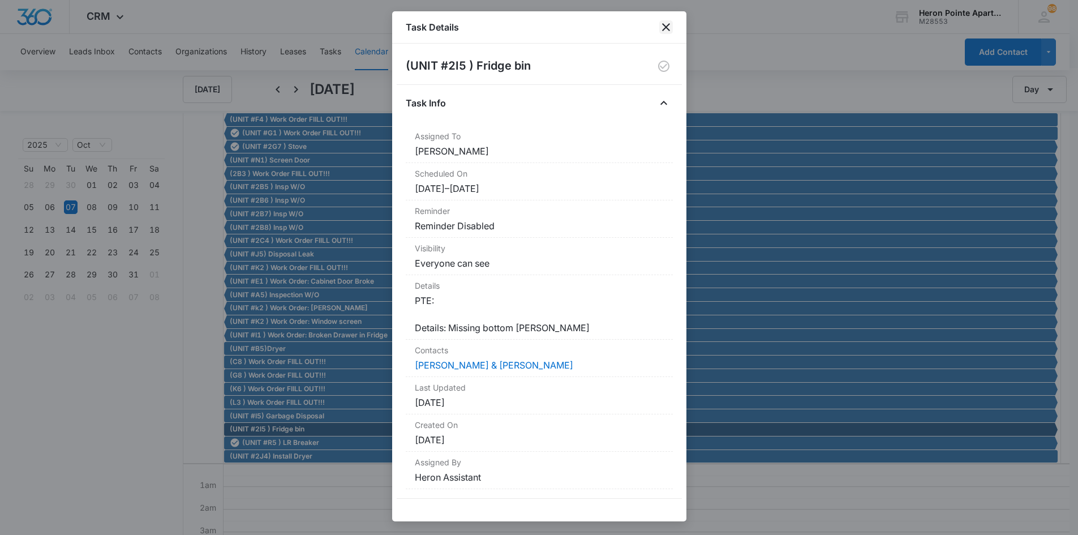
click at [661, 24] on icon "close" at bounding box center [666, 27] width 14 height 14
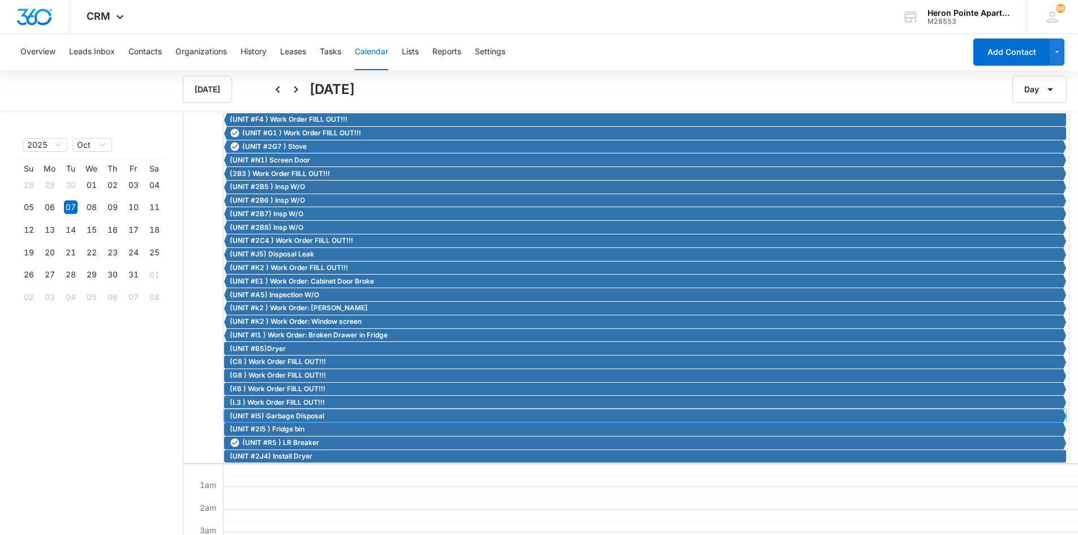
click at [299, 413] on span "(UNIT #I5) Garbage Disposal" at bounding box center [277, 416] width 94 height 10
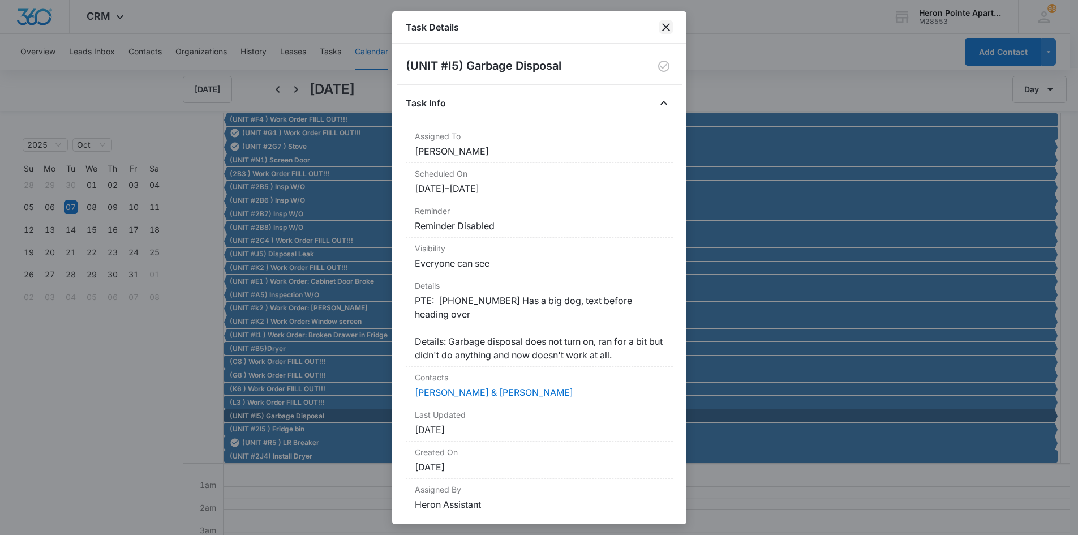
click at [669, 25] on icon "close" at bounding box center [666, 27] width 14 height 14
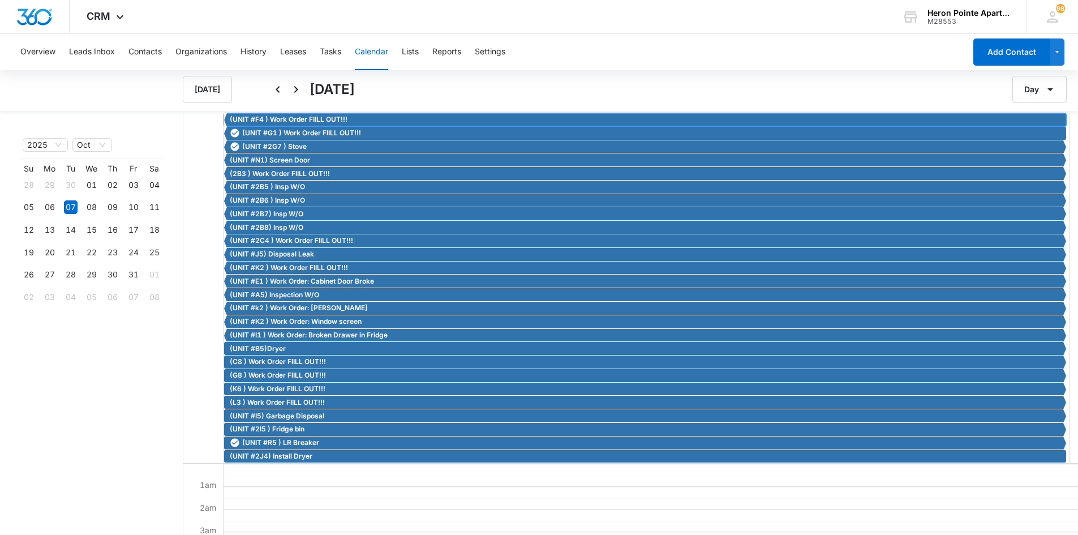
click at [293, 117] on span "(UNIT #F4 ) Work Order FIILL OUT!!!" at bounding box center [289, 119] width 118 height 10
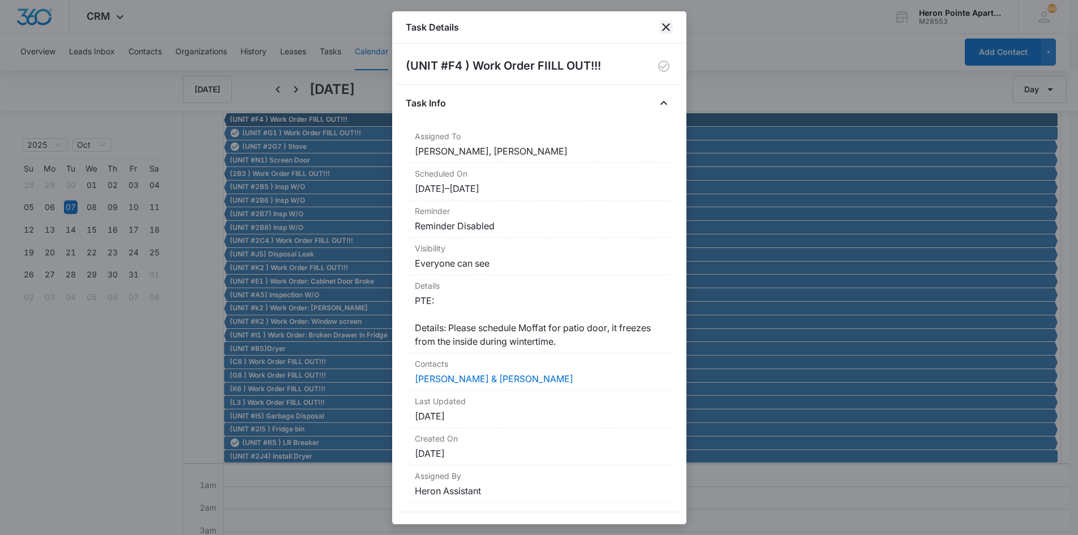
click at [663, 29] on icon "close" at bounding box center [666, 27] width 8 height 8
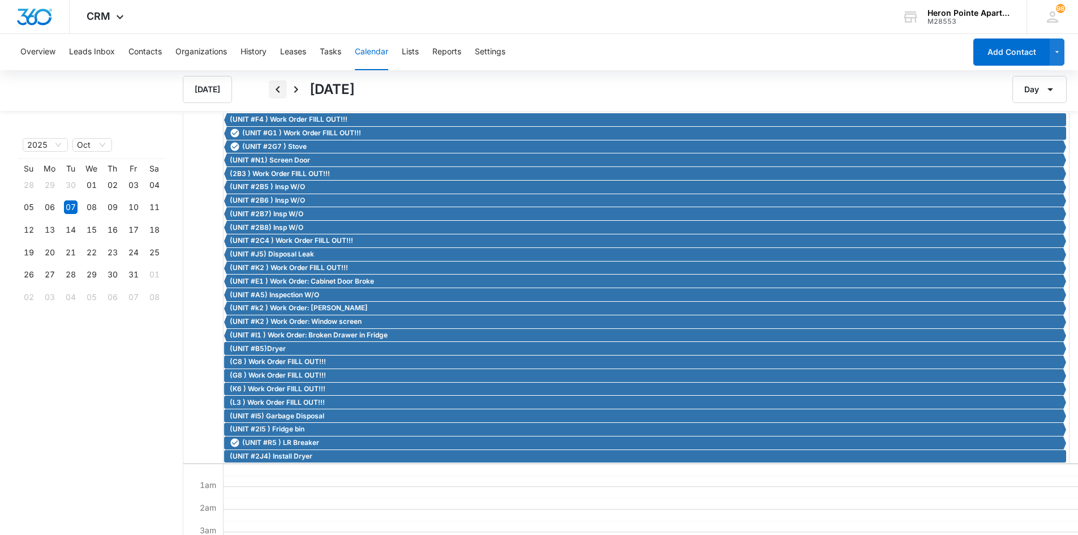
click at [276, 91] on icon "Back" at bounding box center [278, 90] width 14 height 14
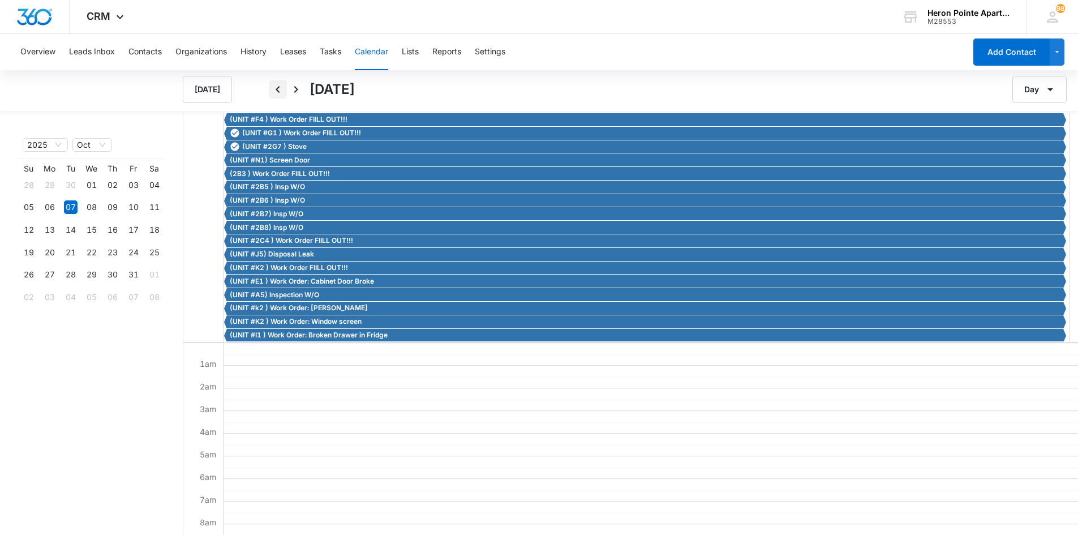
click at [276, 91] on icon "Back" at bounding box center [278, 90] width 14 height 14
click at [210, 88] on button "[DATE]" at bounding box center [207, 89] width 49 height 27
